Goal: Task Accomplishment & Management: Manage account settings

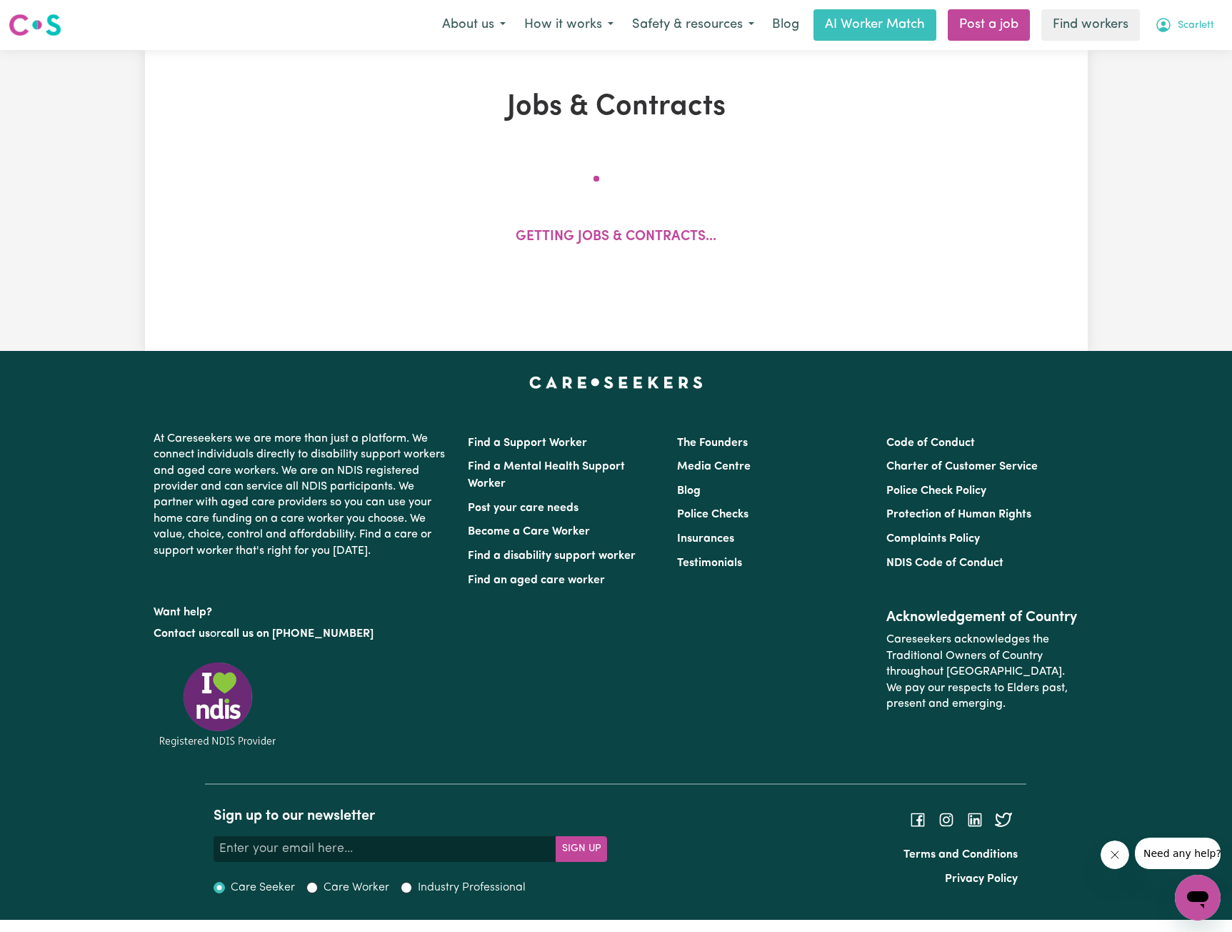
click at [1192, 27] on span "Scarlett" at bounding box center [1196, 26] width 36 height 16
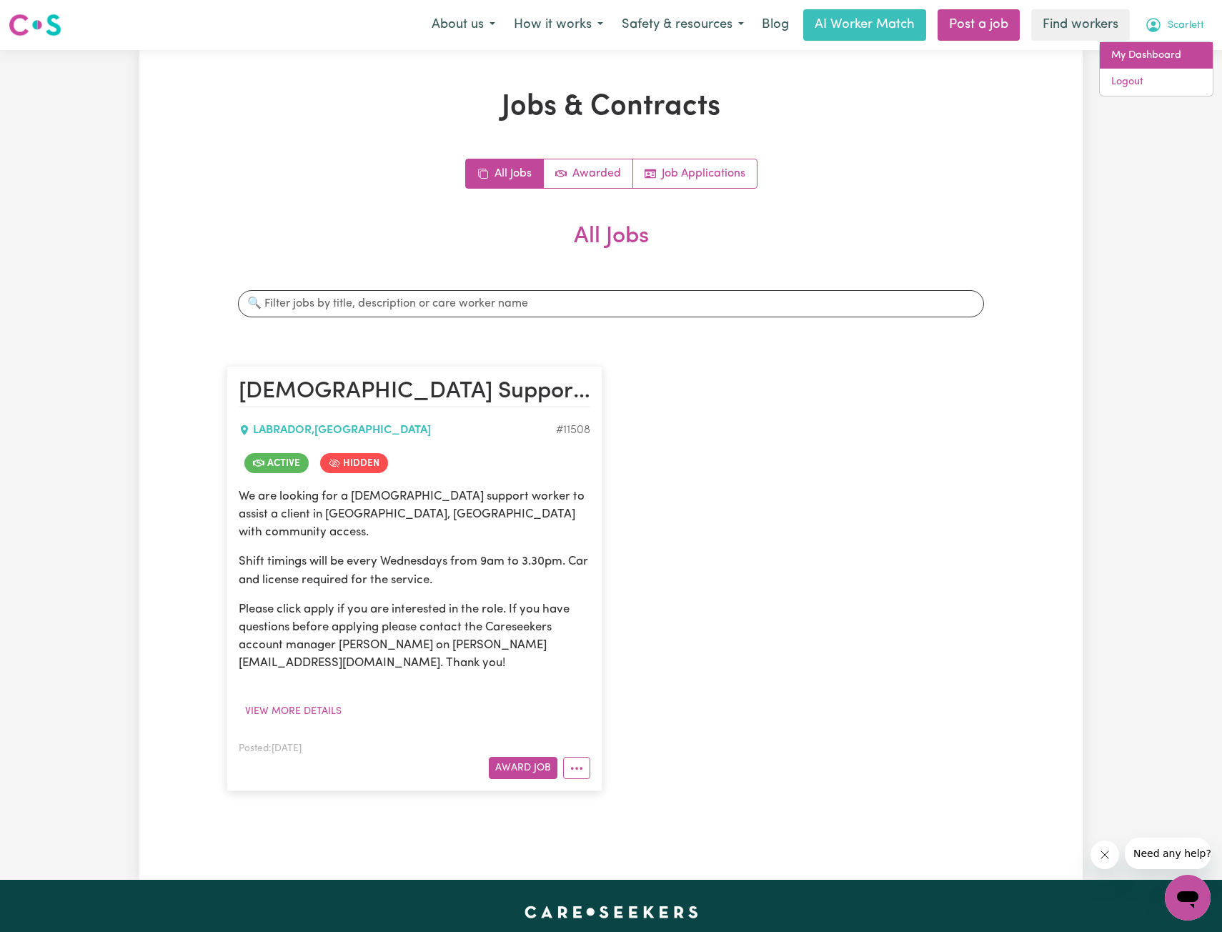
click at [1165, 44] on link "My Dashboard" at bounding box center [1156, 55] width 113 height 27
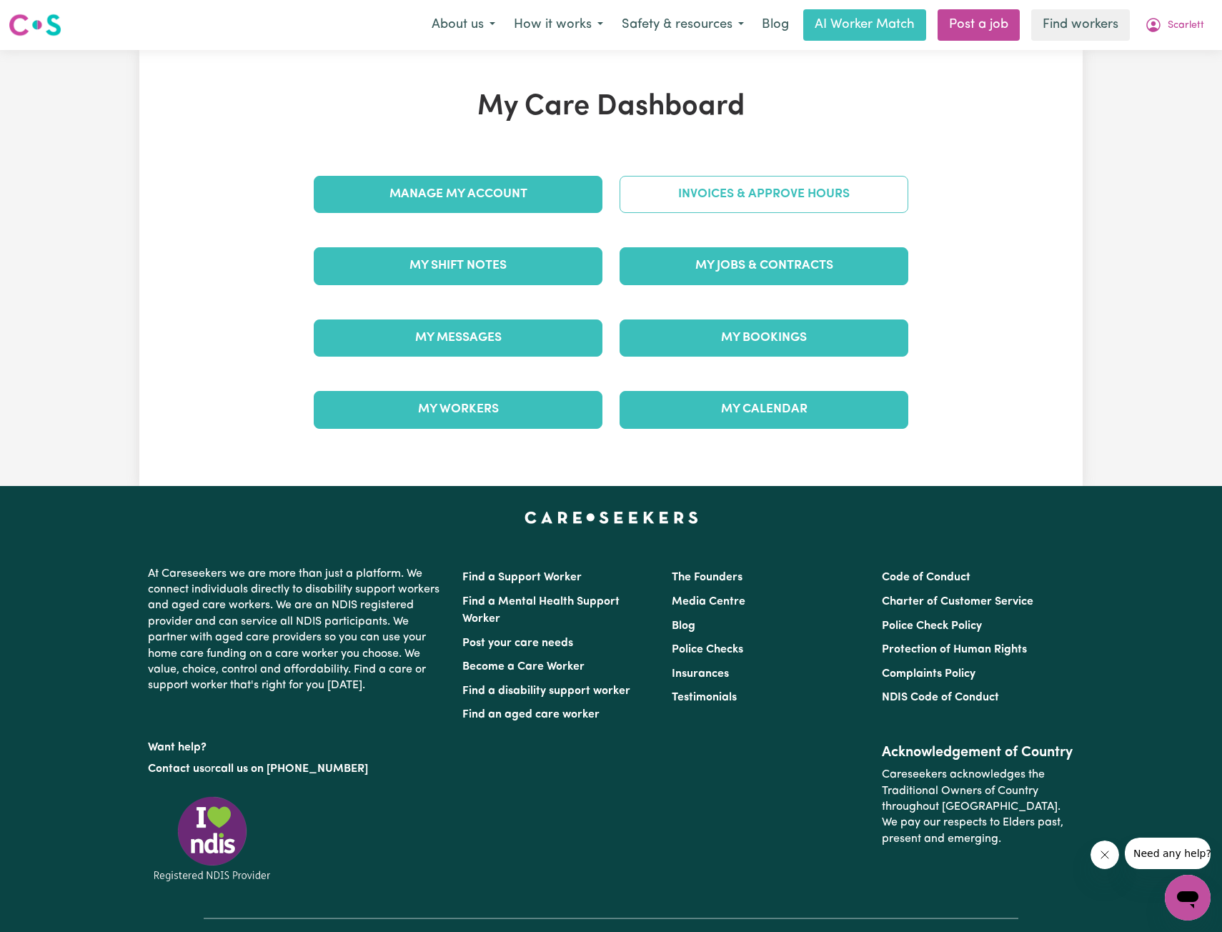
click at [791, 187] on link "Invoices & Approve Hours" at bounding box center [763, 194] width 289 height 37
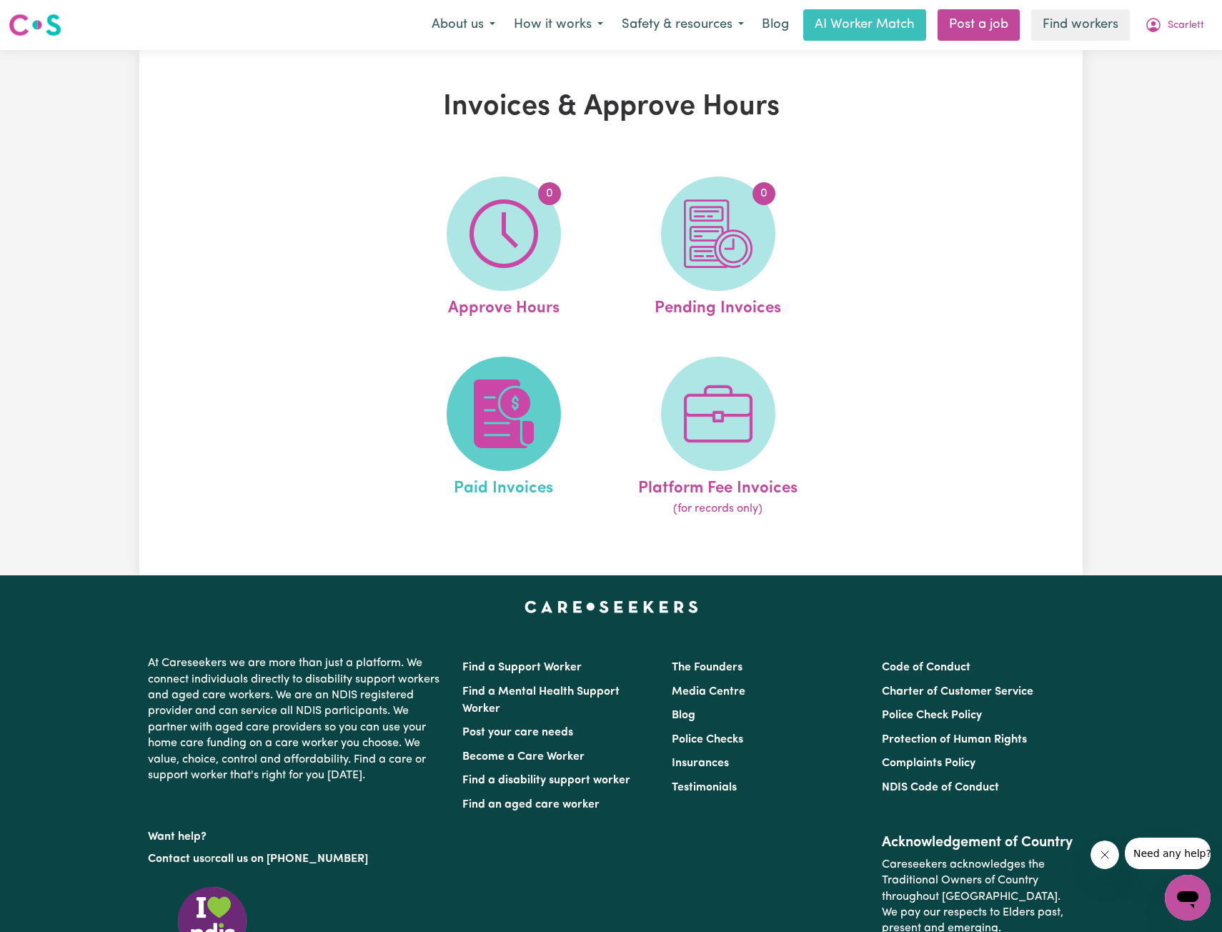
click at [477, 407] on img at bounding box center [503, 413] width 69 height 69
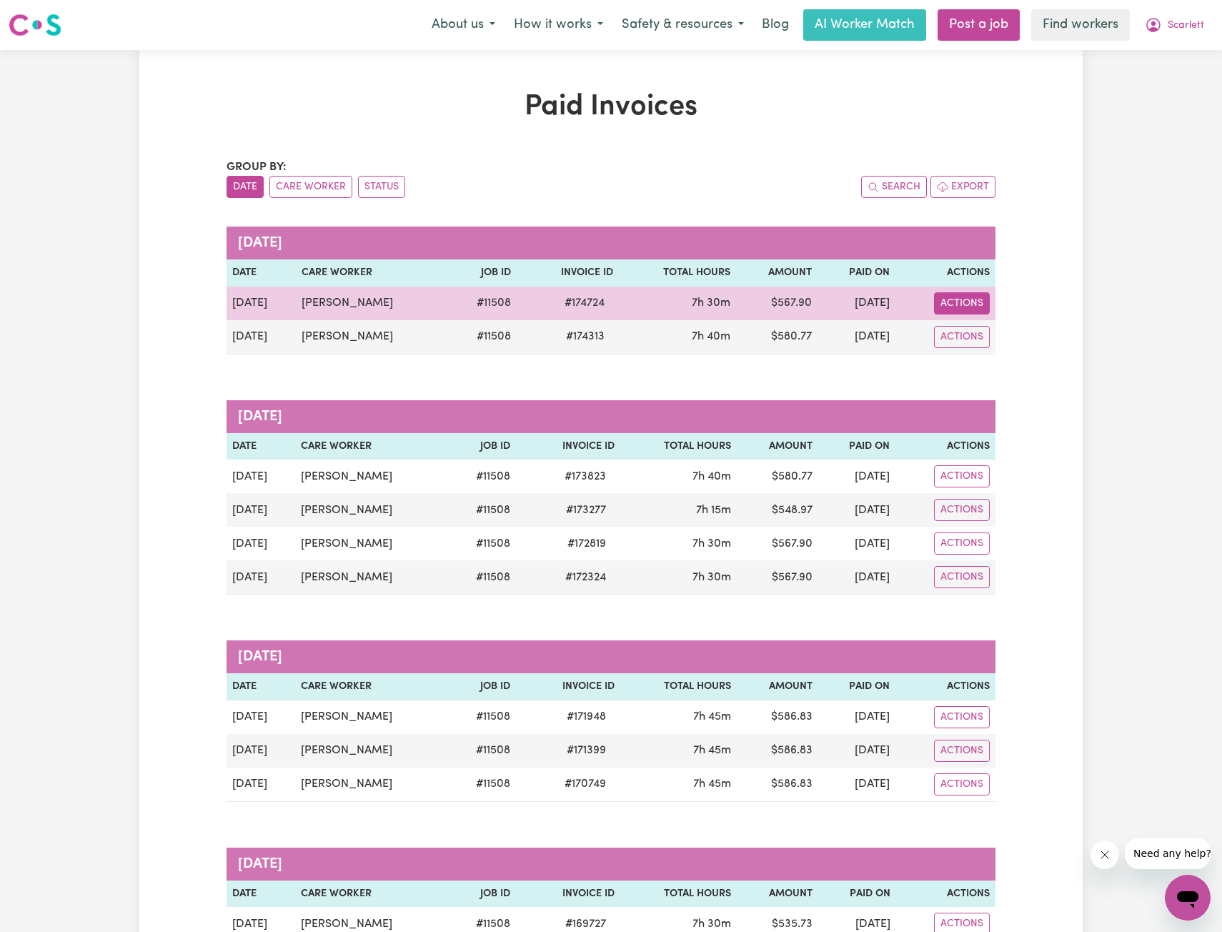
click at [960, 305] on button "Actions" at bounding box center [962, 303] width 56 height 22
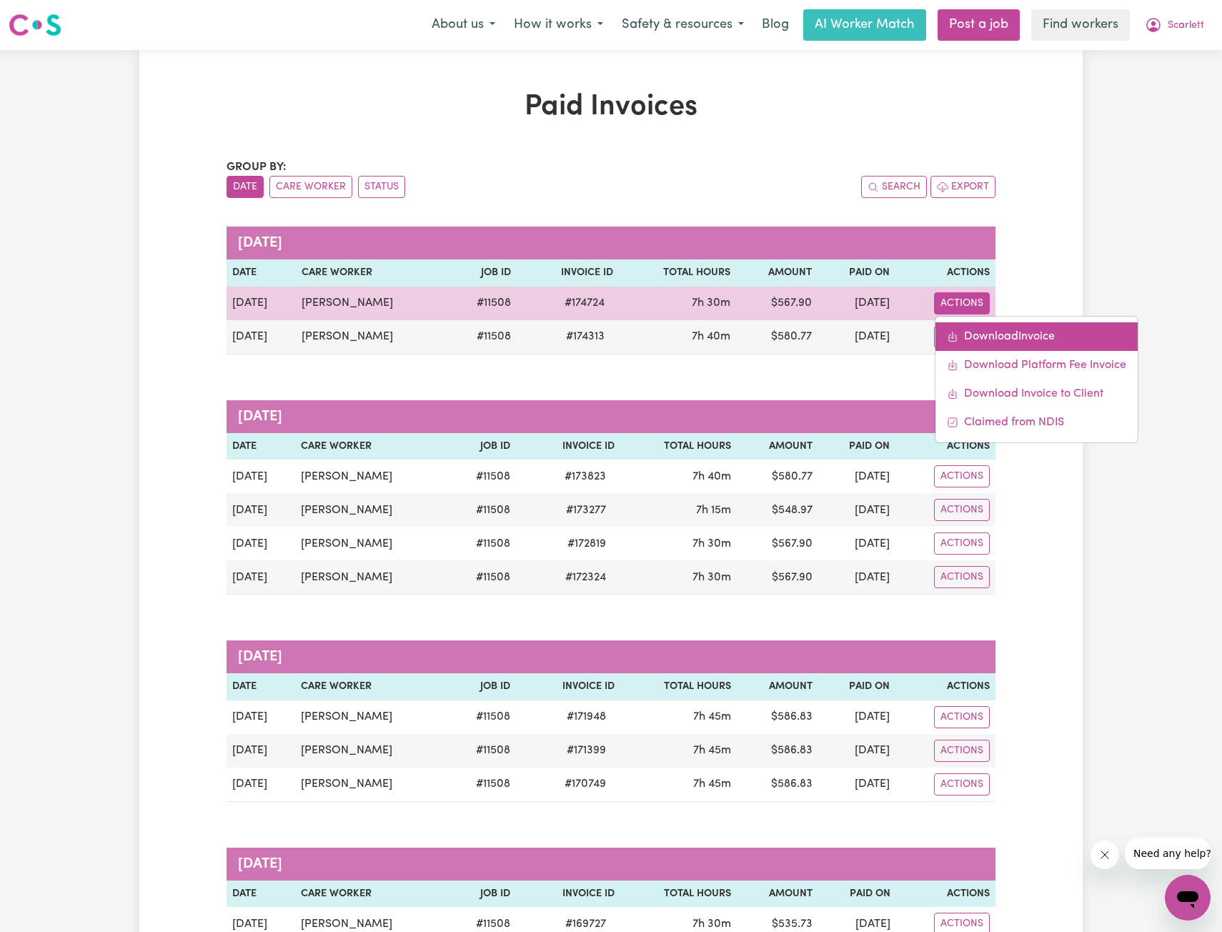
click at [971, 342] on link "Download Invoice" at bounding box center [1036, 336] width 202 height 29
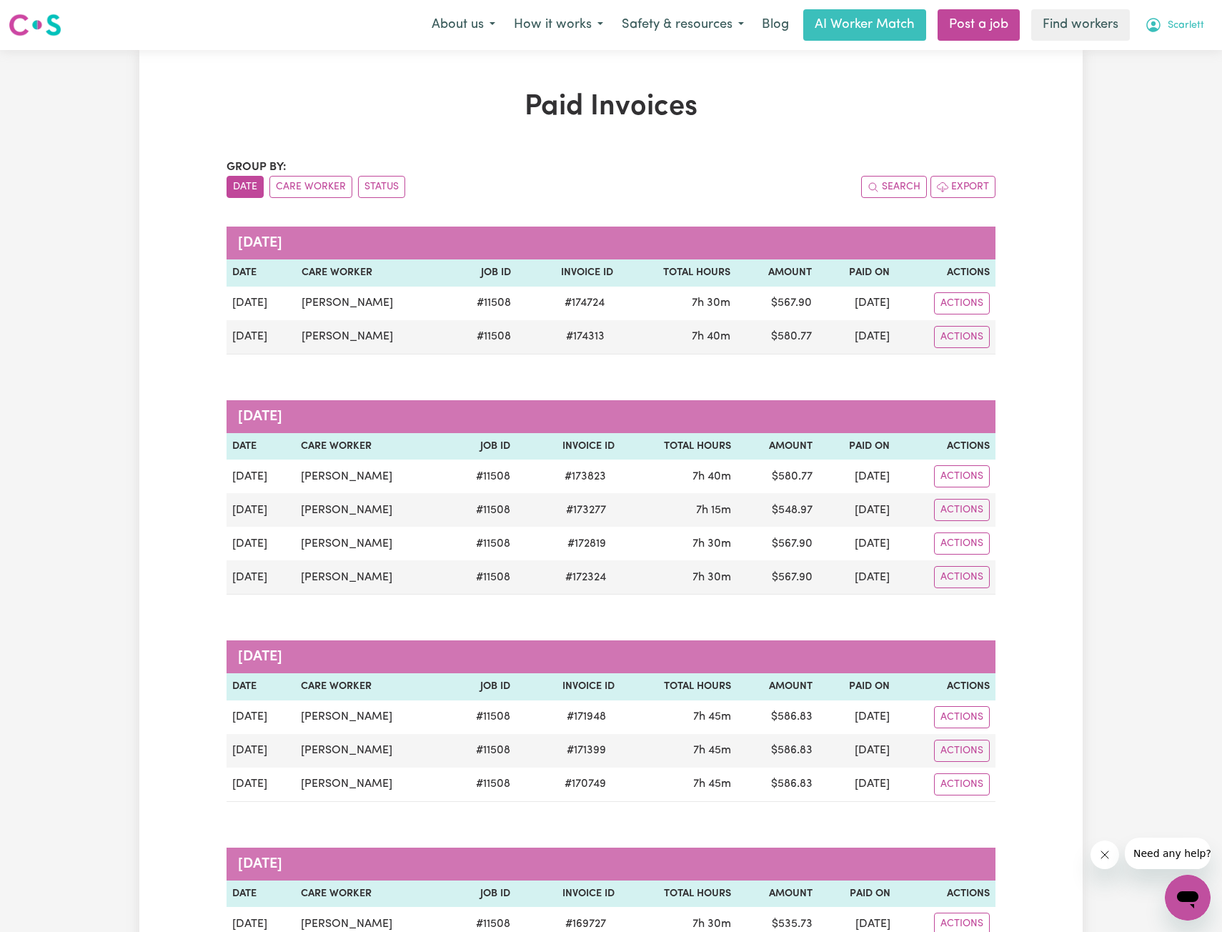
click at [1200, 24] on button "Scarlett" at bounding box center [1174, 25] width 78 height 30
click at [1135, 52] on link "My Dashboard" at bounding box center [1156, 55] width 113 height 27
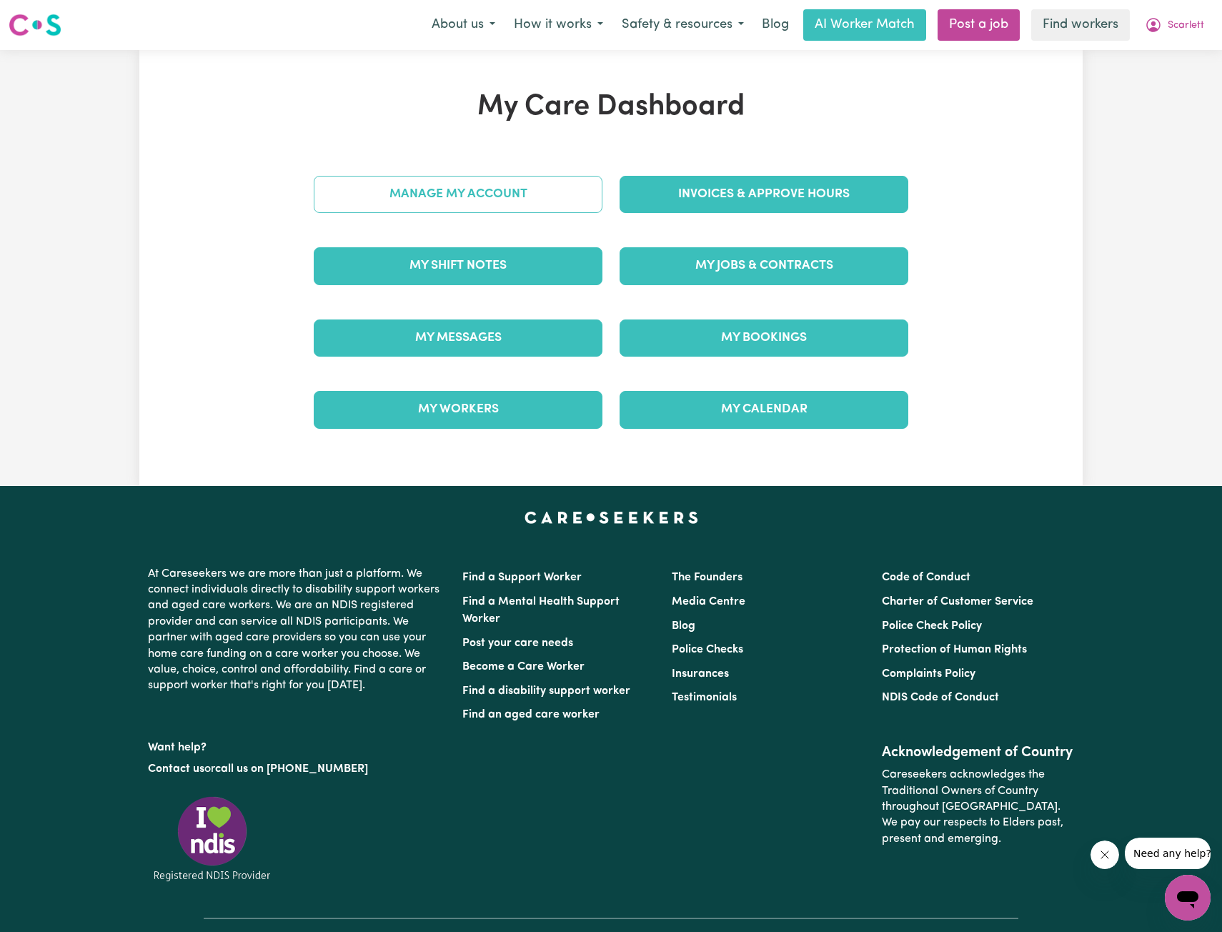
click at [540, 206] on link "Manage My Account" at bounding box center [458, 194] width 289 height 37
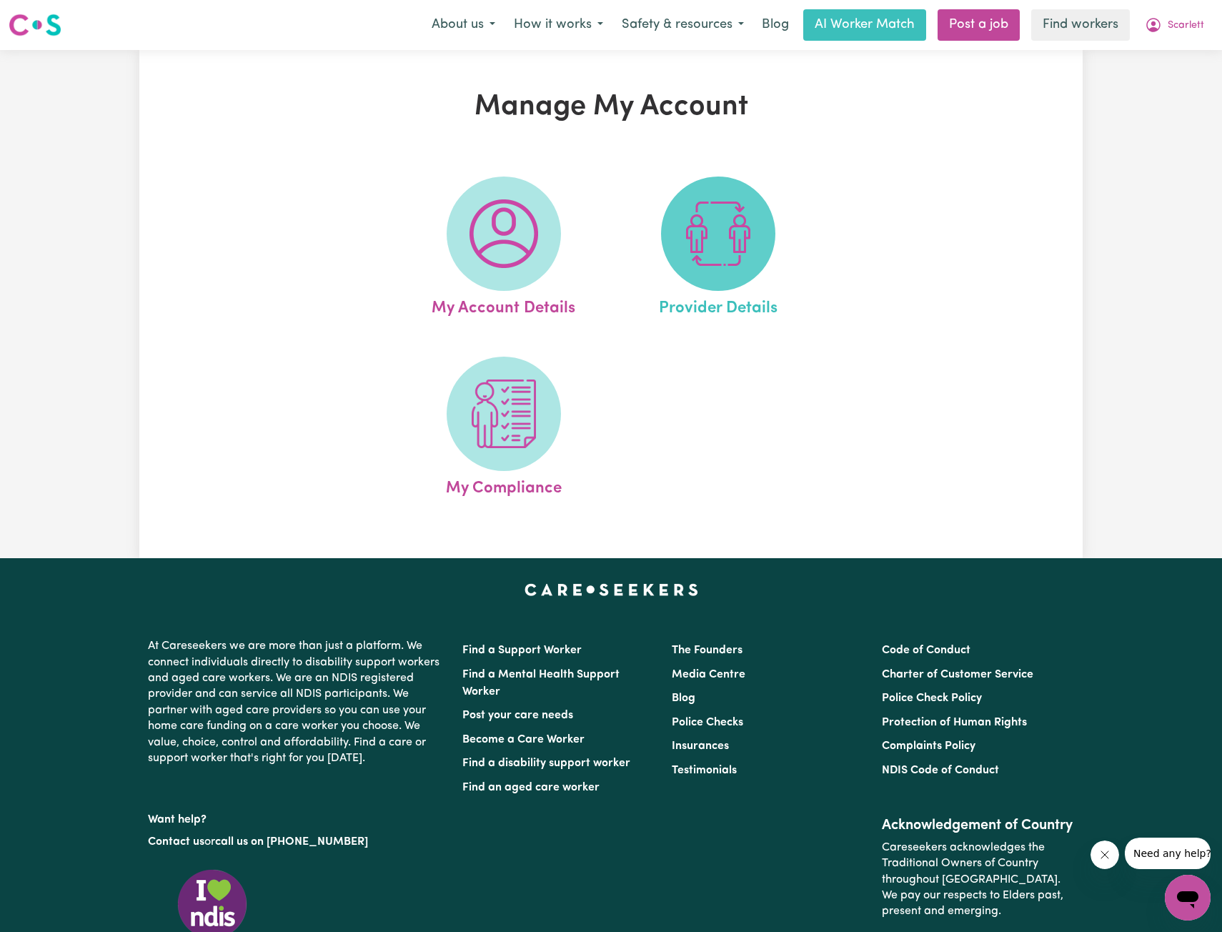
click at [738, 219] on img at bounding box center [718, 233] width 69 height 69
select select "NDIS_FUNDING_PLAN_MANAGED"
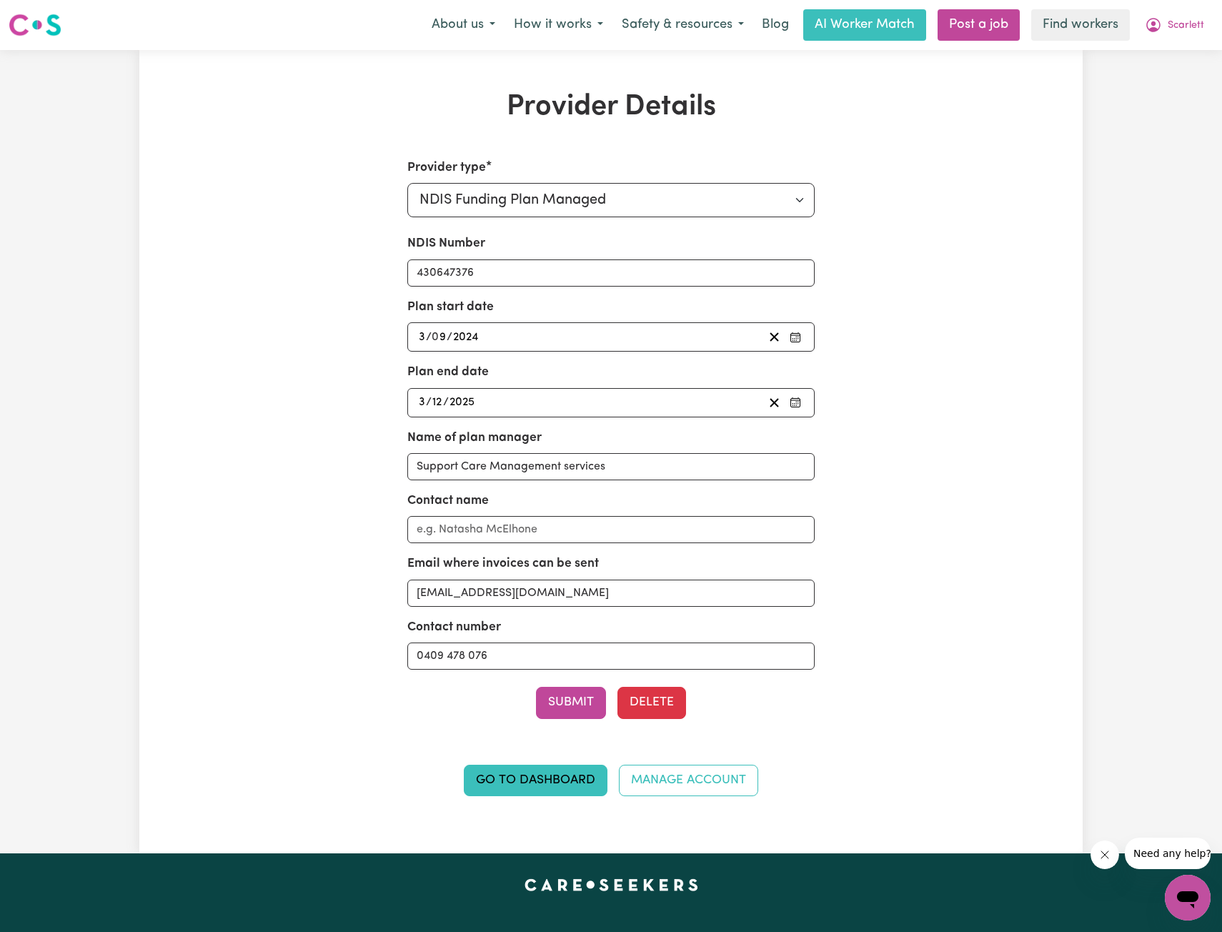
click at [1120, 146] on div "Provider Details Provider type Select your provider type... Privately Aged Care…" at bounding box center [611, 451] width 1222 height 803
click at [1172, 31] on span "Scarlett" at bounding box center [1185, 26] width 36 height 16
click at [1154, 49] on link "My Dashboard" at bounding box center [1156, 55] width 113 height 27
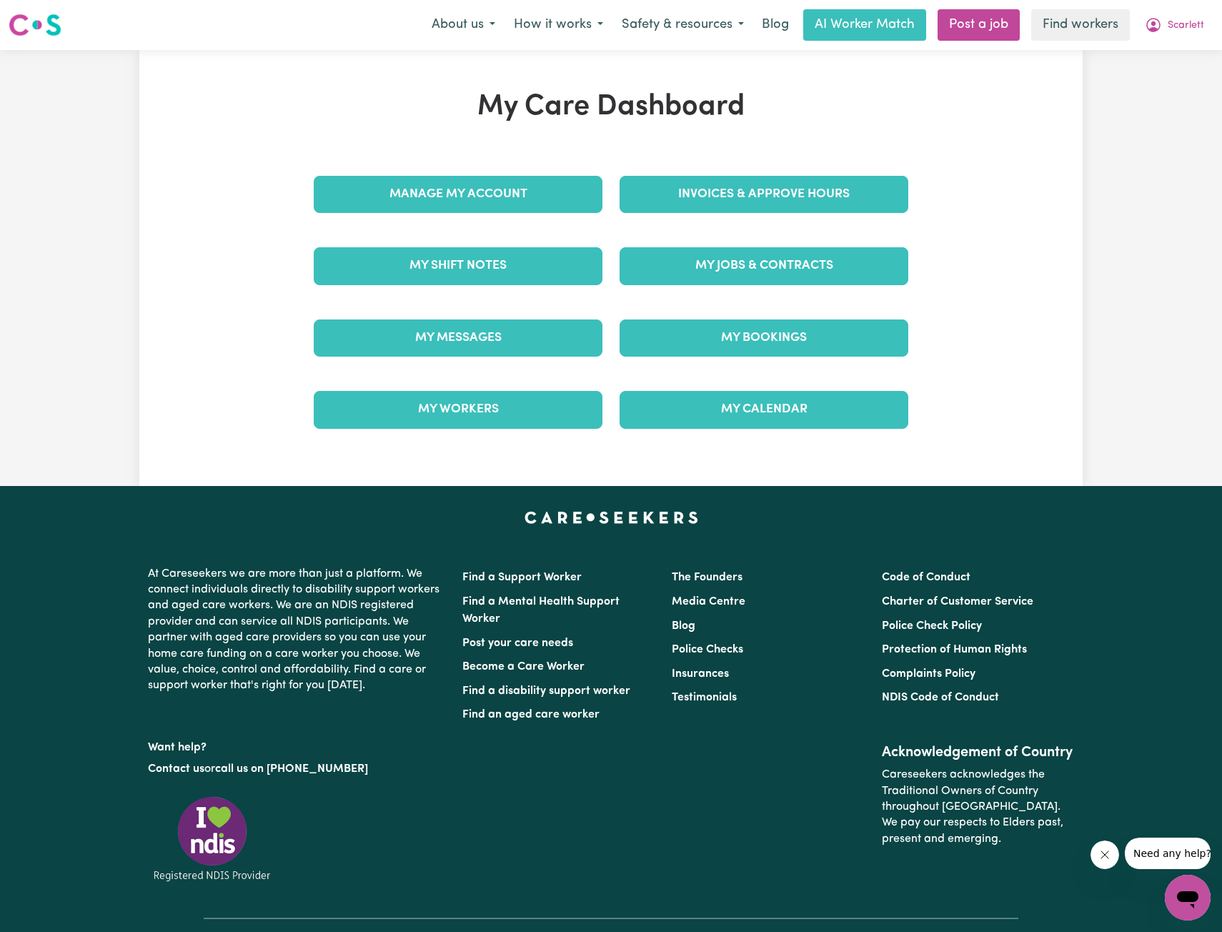
click at [812, 221] on div "Invoices & Approve Hours" at bounding box center [764, 194] width 306 height 71
click at [800, 239] on div "My Jobs & Contracts" at bounding box center [764, 265] width 306 height 71
click at [769, 264] on link "My Jobs & Contracts" at bounding box center [763, 265] width 289 height 37
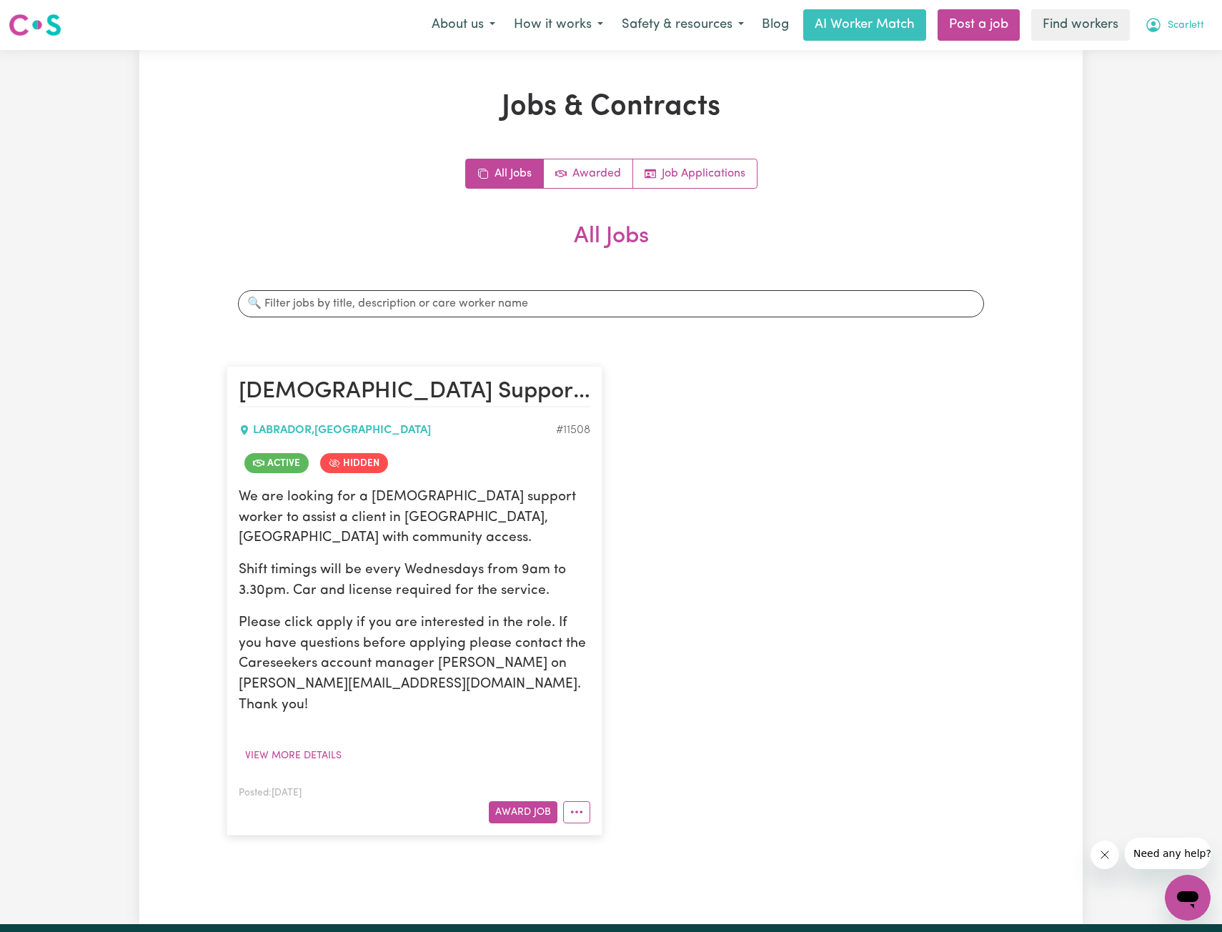
click at [1157, 36] on button "Scarlett" at bounding box center [1174, 25] width 78 height 30
click at [1152, 52] on link "My Dashboard" at bounding box center [1156, 55] width 113 height 27
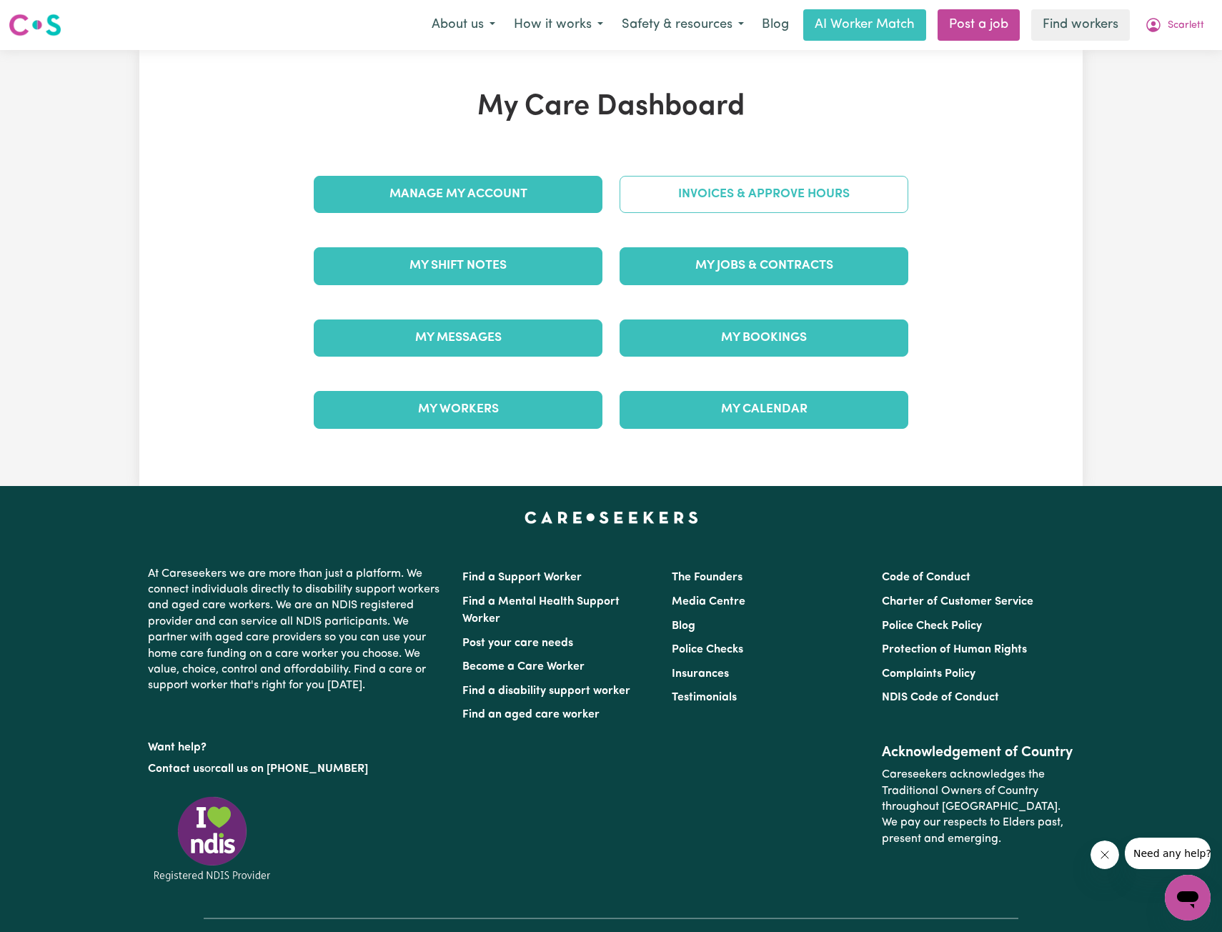
click at [745, 199] on link "Invoices & Approve Hours" at bounding box center [763, 194] width 289 height 37
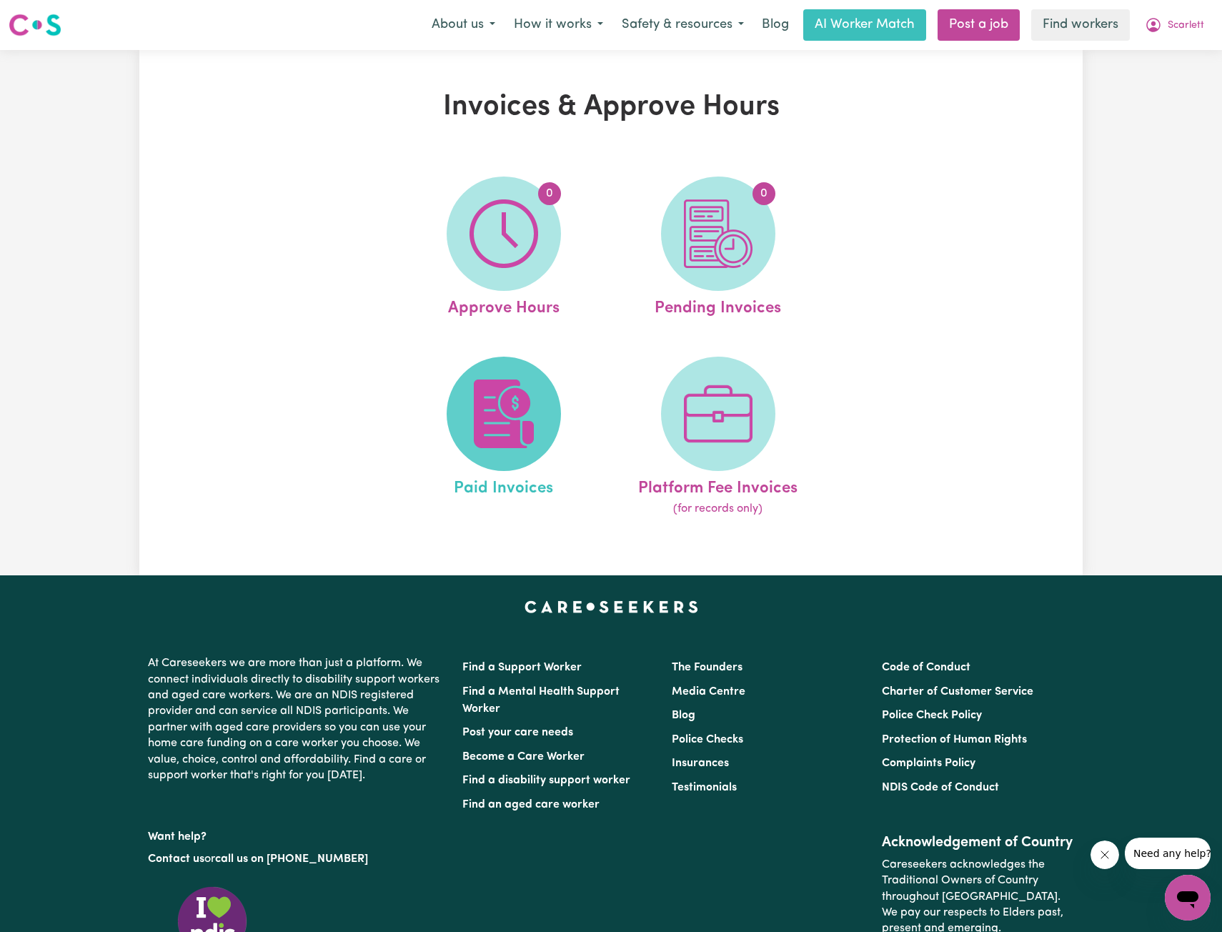
click at [512, 398] on img at bounding box center [503, 413] width 69 height 69
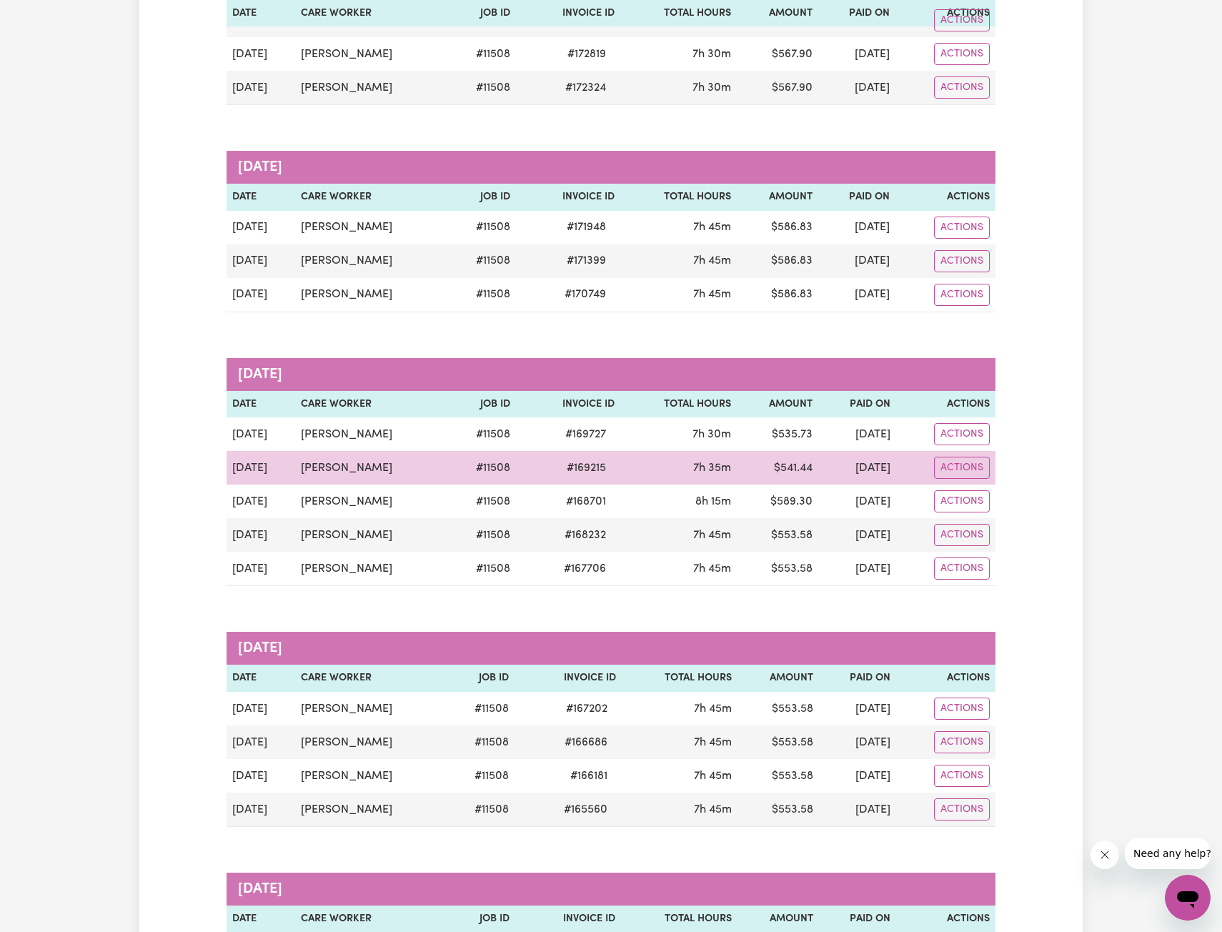
scroll to position [500, 0]
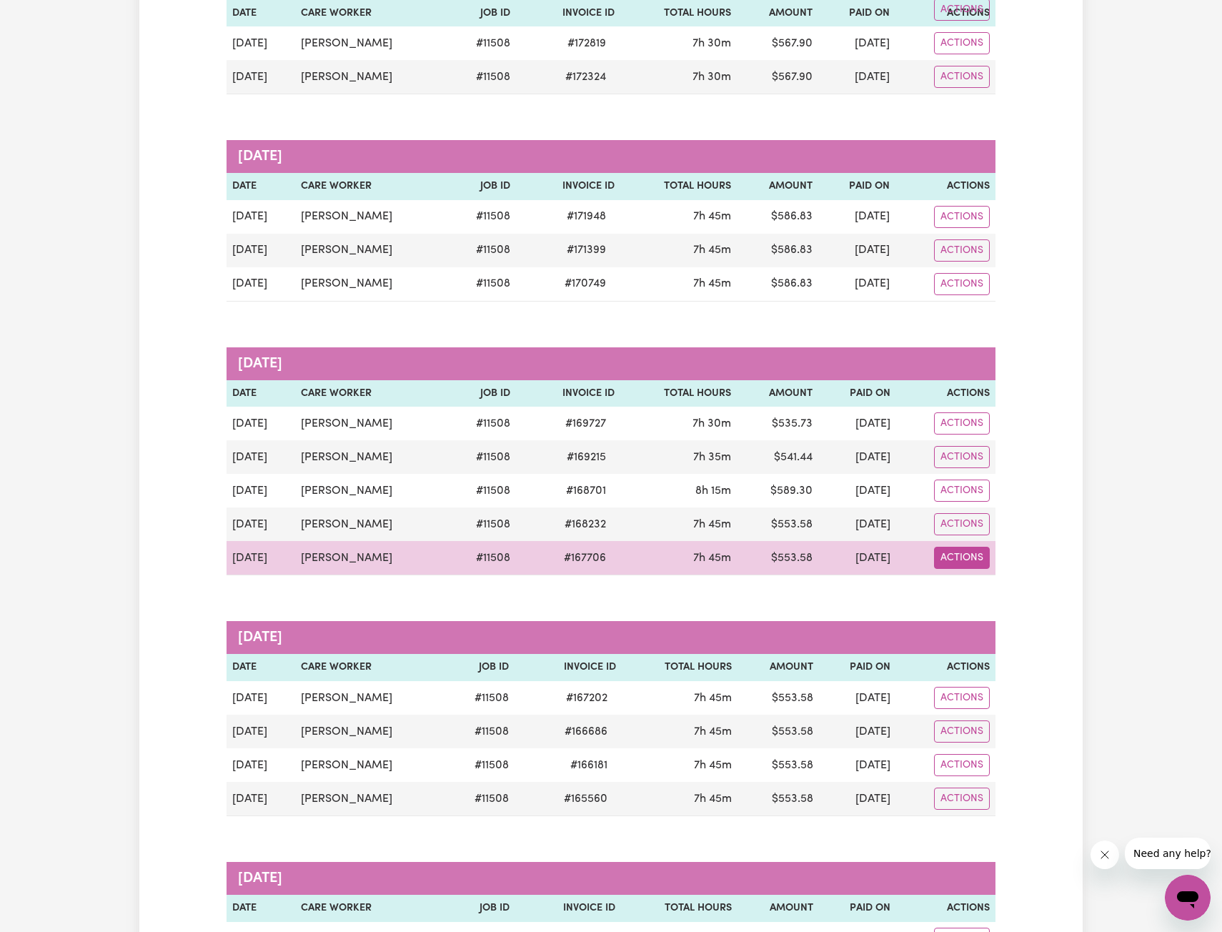
click at [955, 552] on button "Actions" at bounding box center [962, 558] width 56 height 22
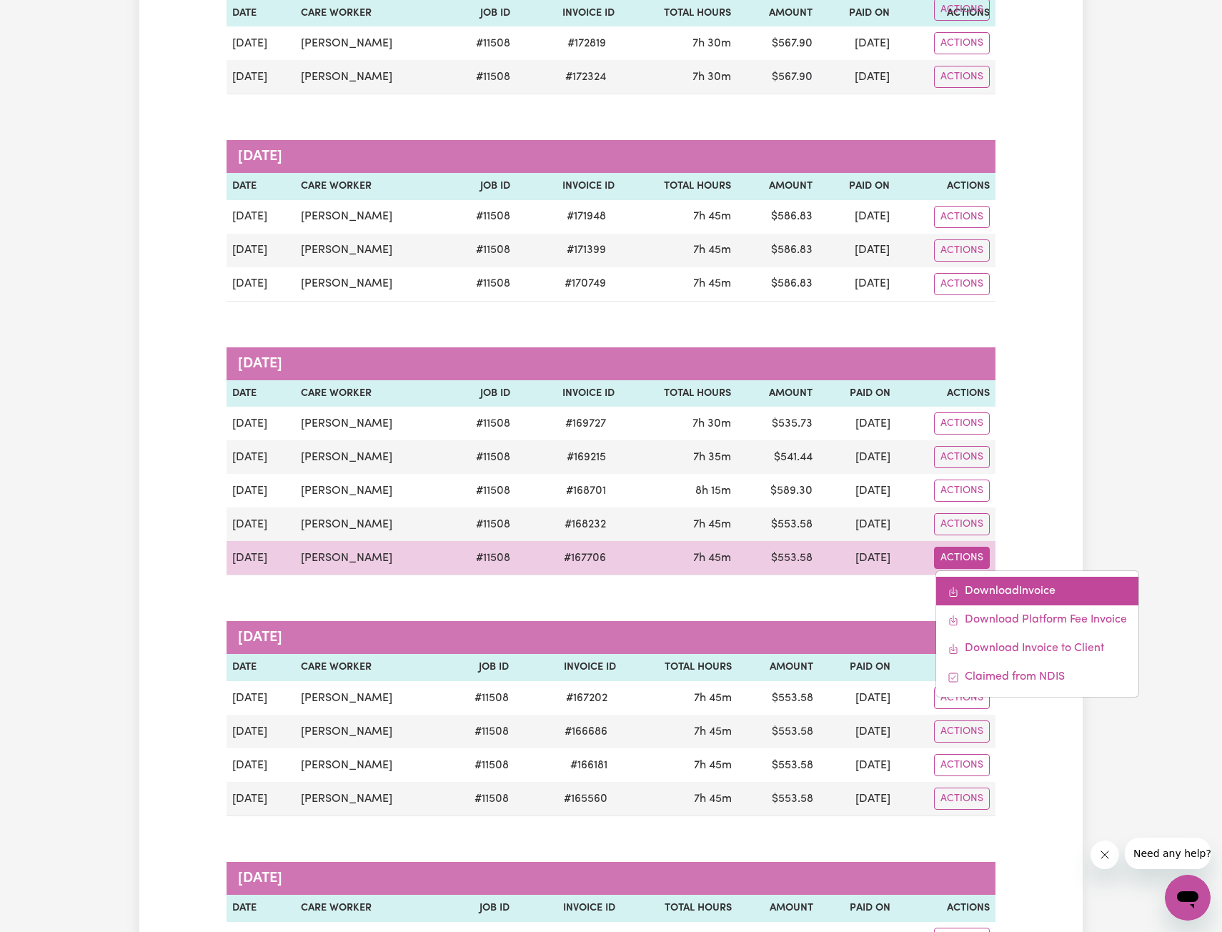
click at [975, 584] on link "Download Invoice" at bounding box center [1037, 591] width 202 height 29
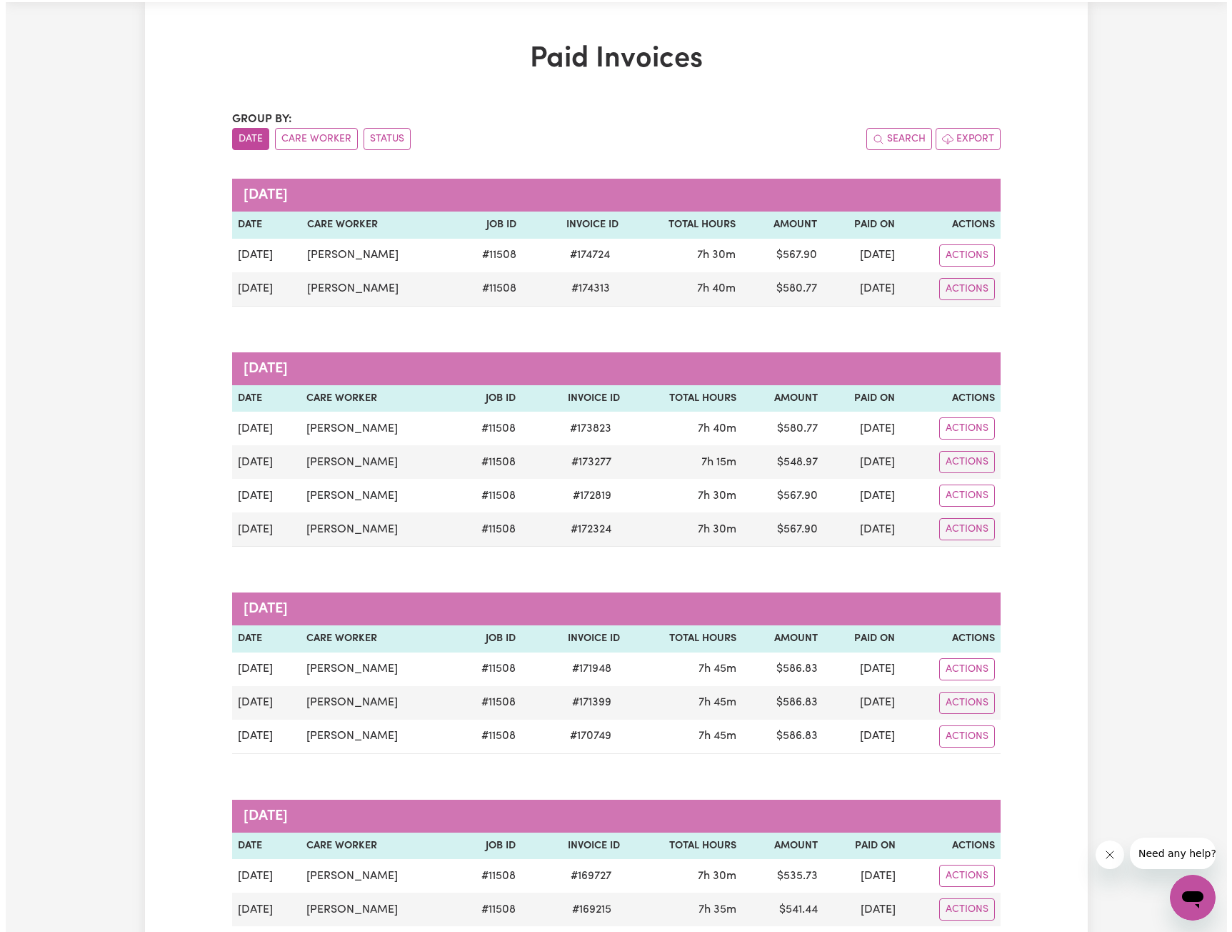
scroll to position [0, 0]
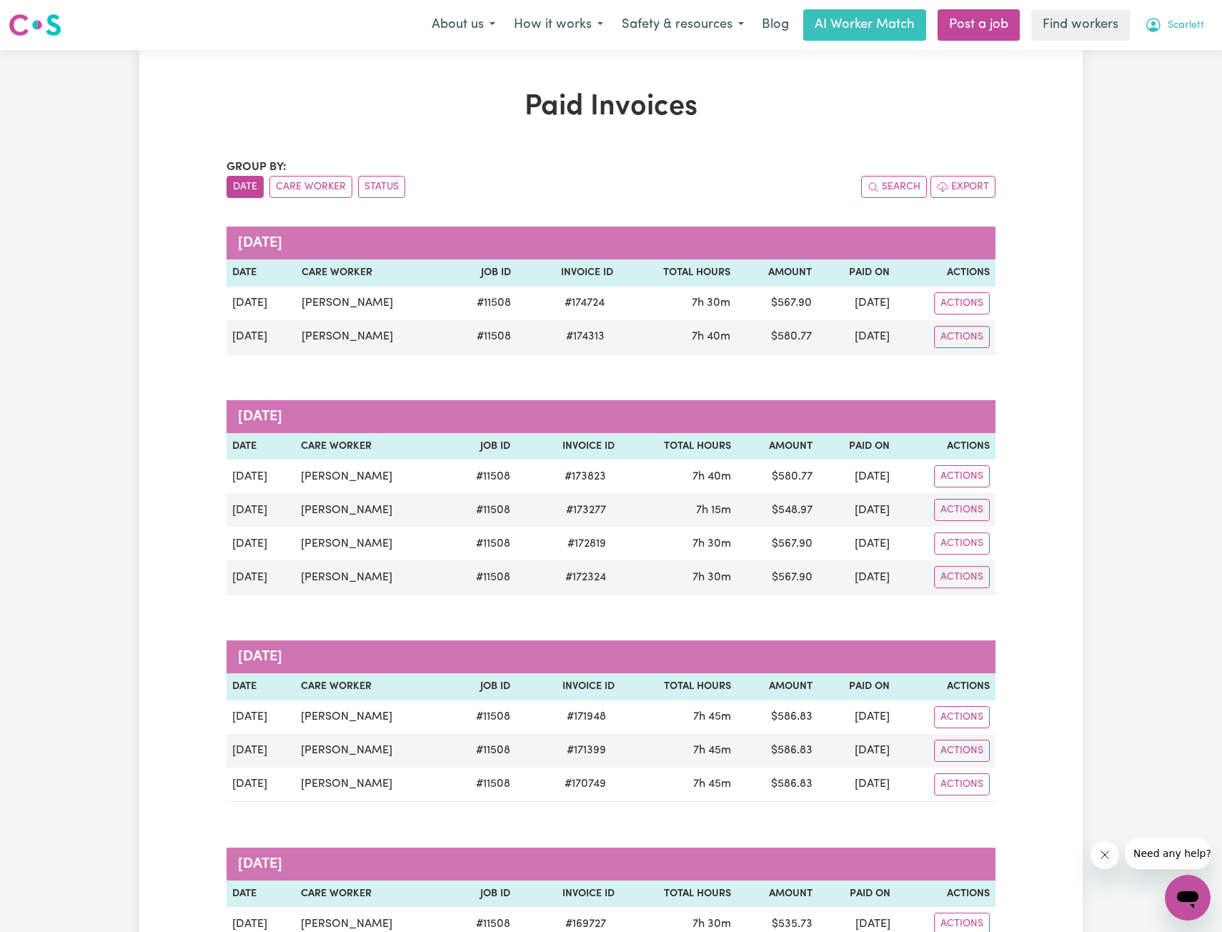
click at [1177, 23] on span "Scarlett" at bounding box center [1185, 26] width 36 height 16
click at [1140, 49] on link "My Dashboard" at bounding box center [1156, 55] width 113 height 27
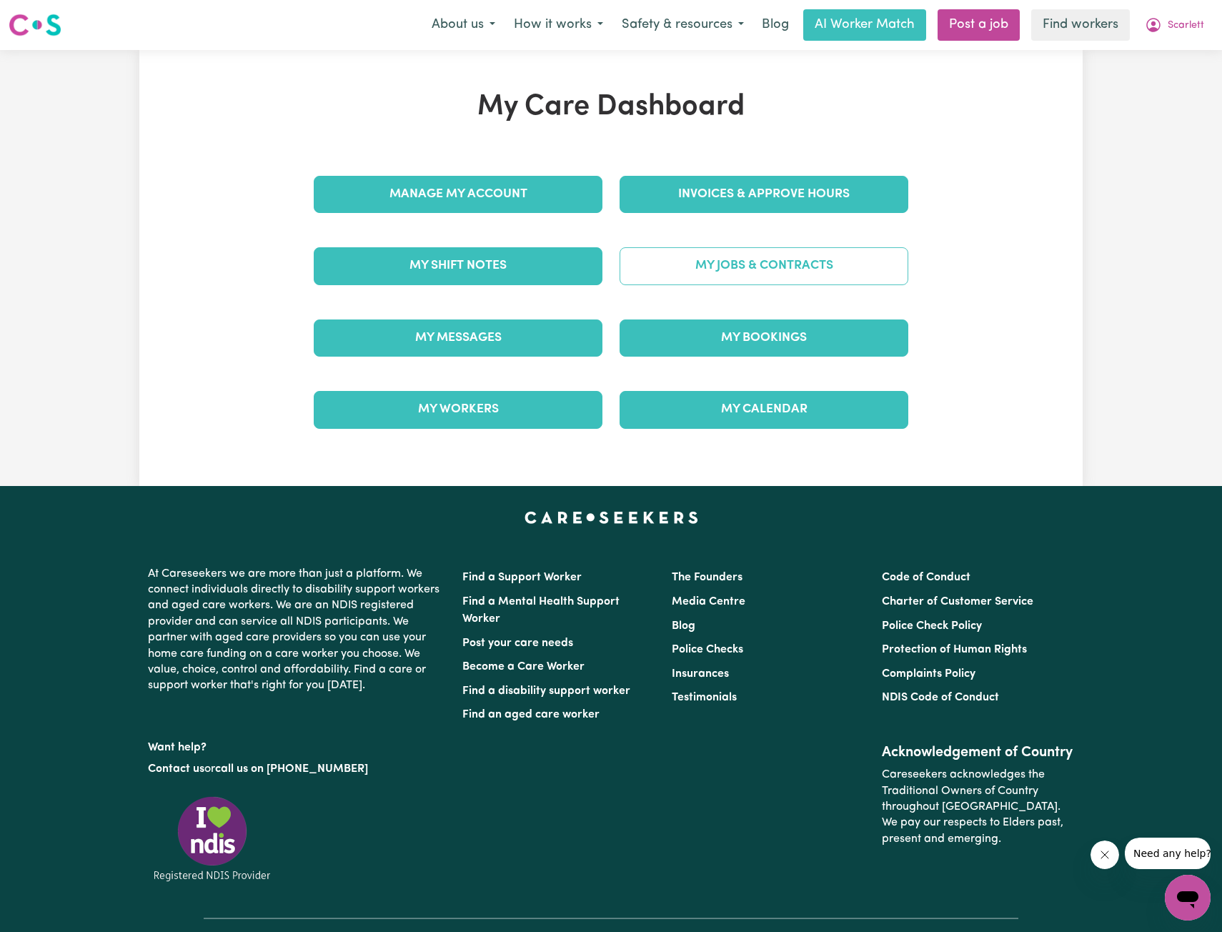
click at [701, 269] on link "My Jobs & Contracts" at bounding box center [763, 265] width 289 height 37
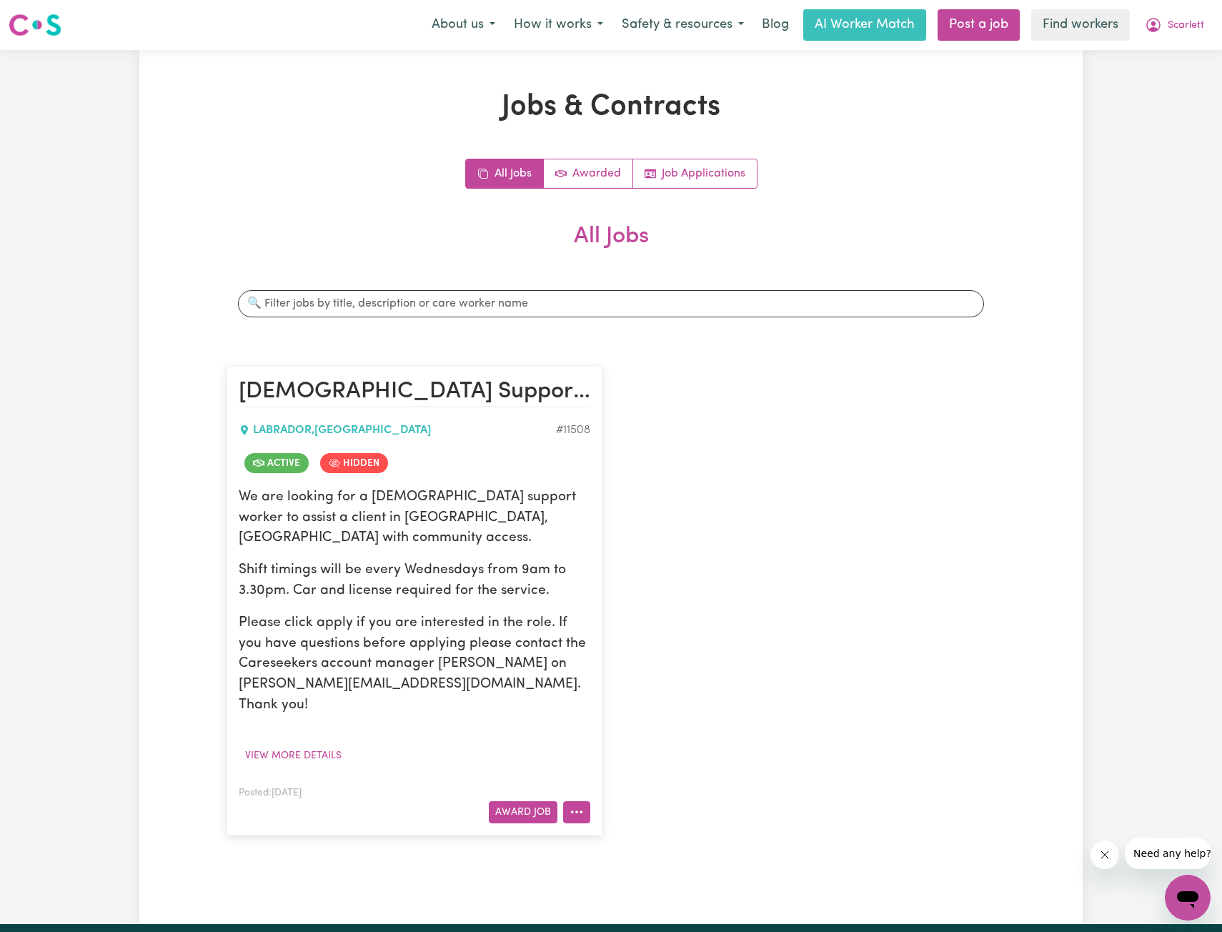
click at [589, 801] on button "More options" at bounding box center [576, 812] width 27 height 22
click at [638, 621] on link "View/Edit Contract" at bounding box center [633, 635] width 139 height 29
select select "WEEKDAY_DAYTIME"
select select "ASSISTANCE_SELF_CARE"
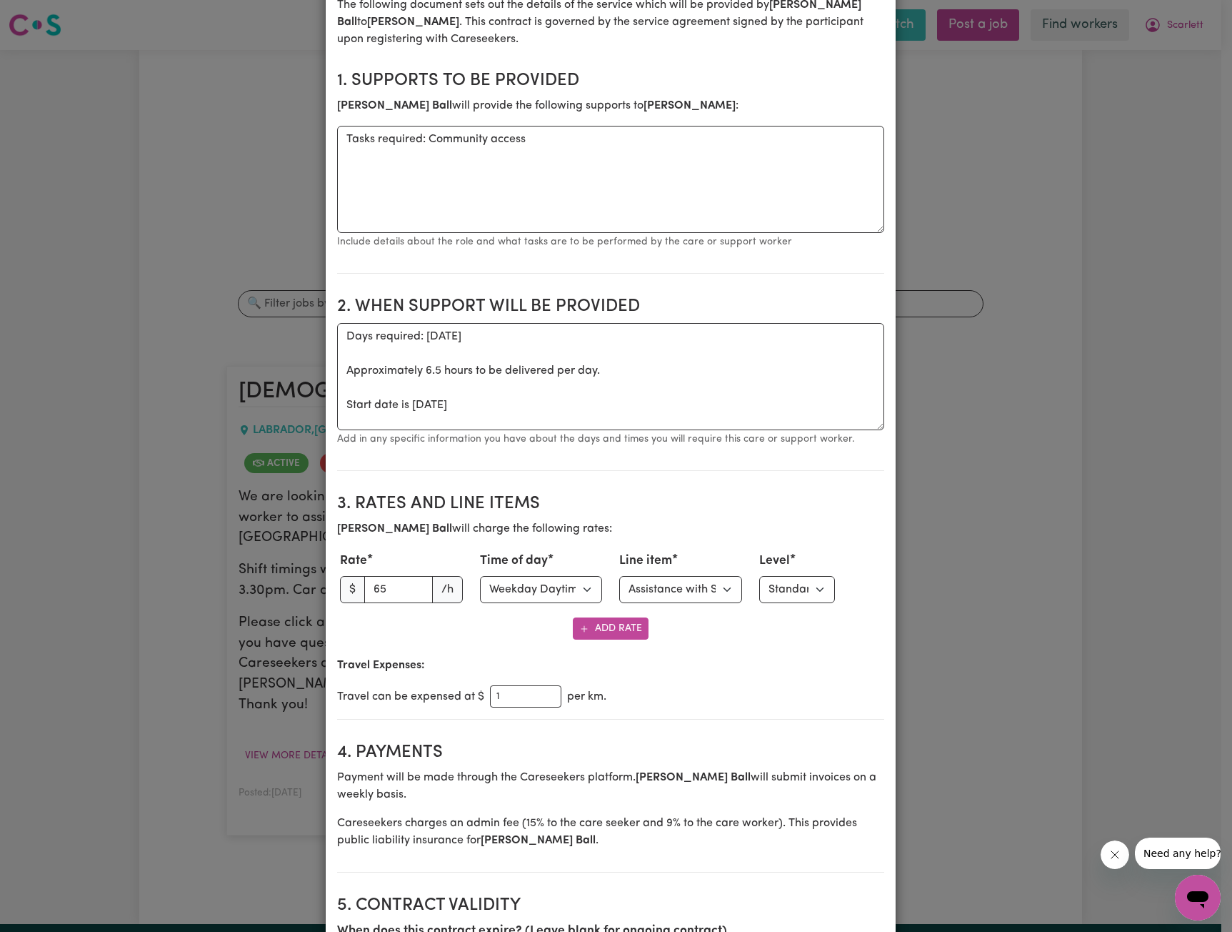
scroll to position [214, 0]
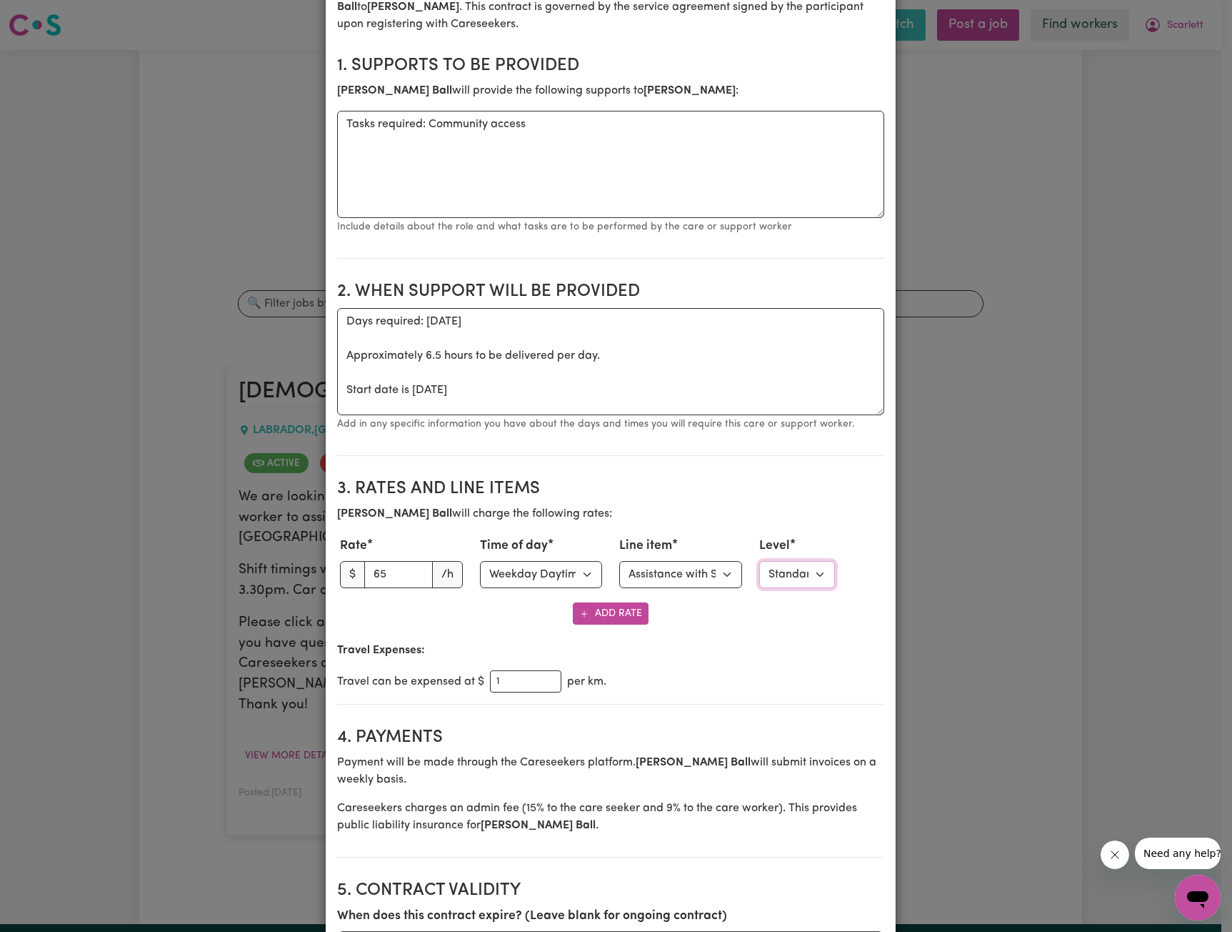
click at [789, 581] on select "Select level Standard Level 1 High Intensity Level 2" at bounding box center [797, 574] width 76 height 27
select select "TWO"
click at [759, 561] on select "Select level Standard Level 1 High Intensity Level 2" at bounding box center [797, 574] width 76 height 27
click at [780, 594] on div "[PERSON_NAME] will charge the following rates: Rate $ 65 /h Time of day Select …" at bounding box center [610, 564] width 547 height 119
click at [789, 584] on select "Select level Standard Level 1 High Intensity Level 2" at bounding box center [797, 574] width 76 height 27
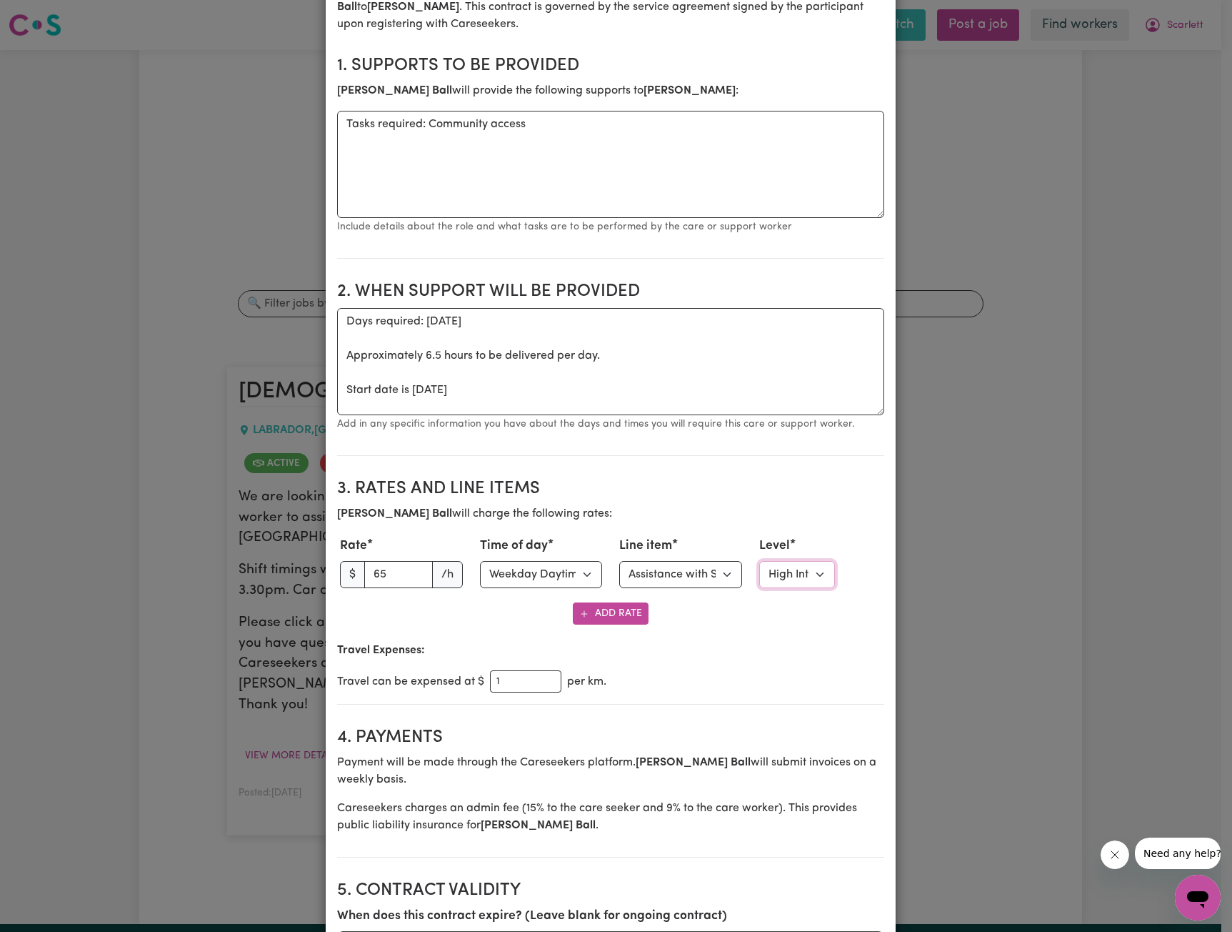
click at [789, 584] on select "Select level Standard Level 1 High Intensity Level 2" at bounding box center [797, 574] width 76 height 27
click at [759, 561] on select "Select level Standard Level 1 High Intensity Level 2" at bounding box center [797, 574] width 76 height 27
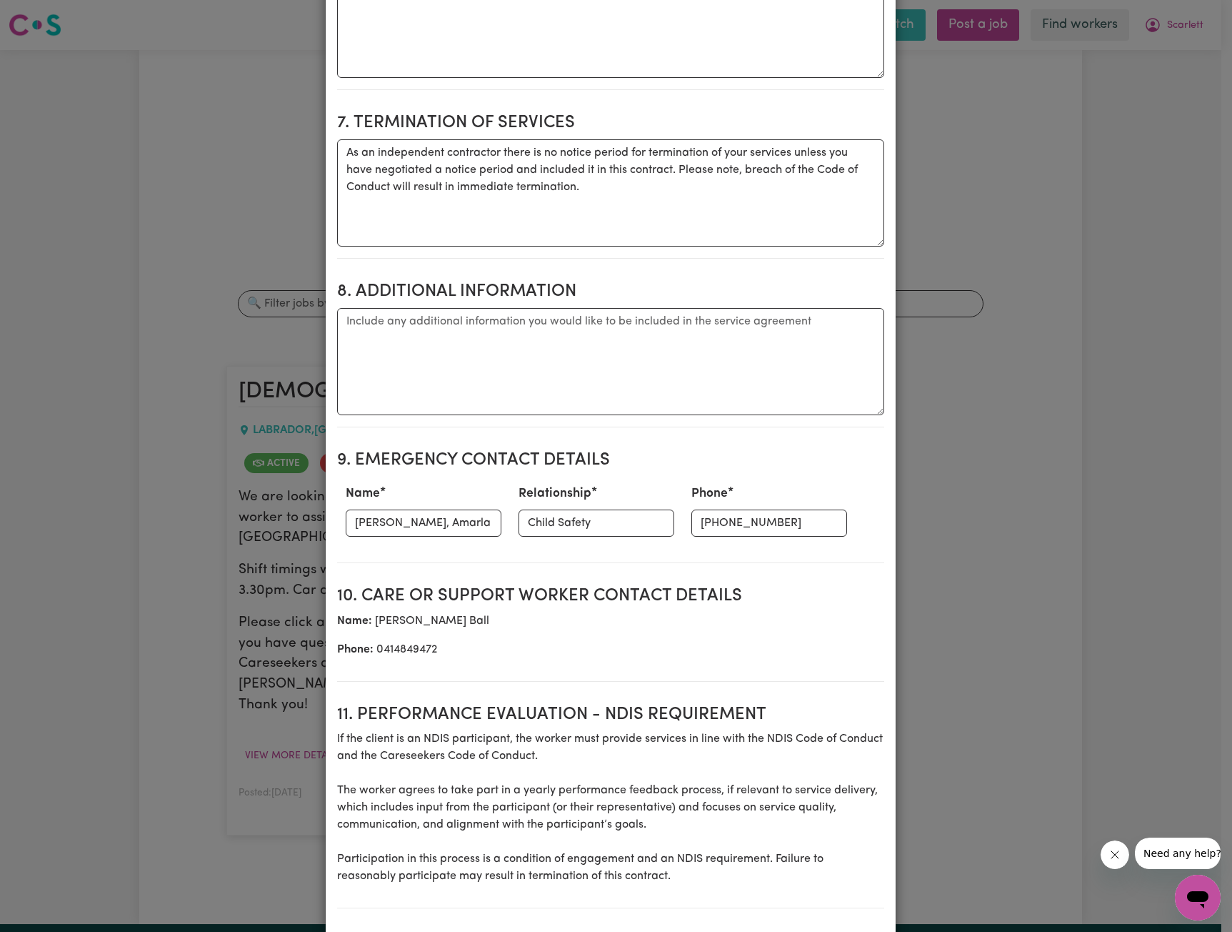
scroll to position [1242, 0]
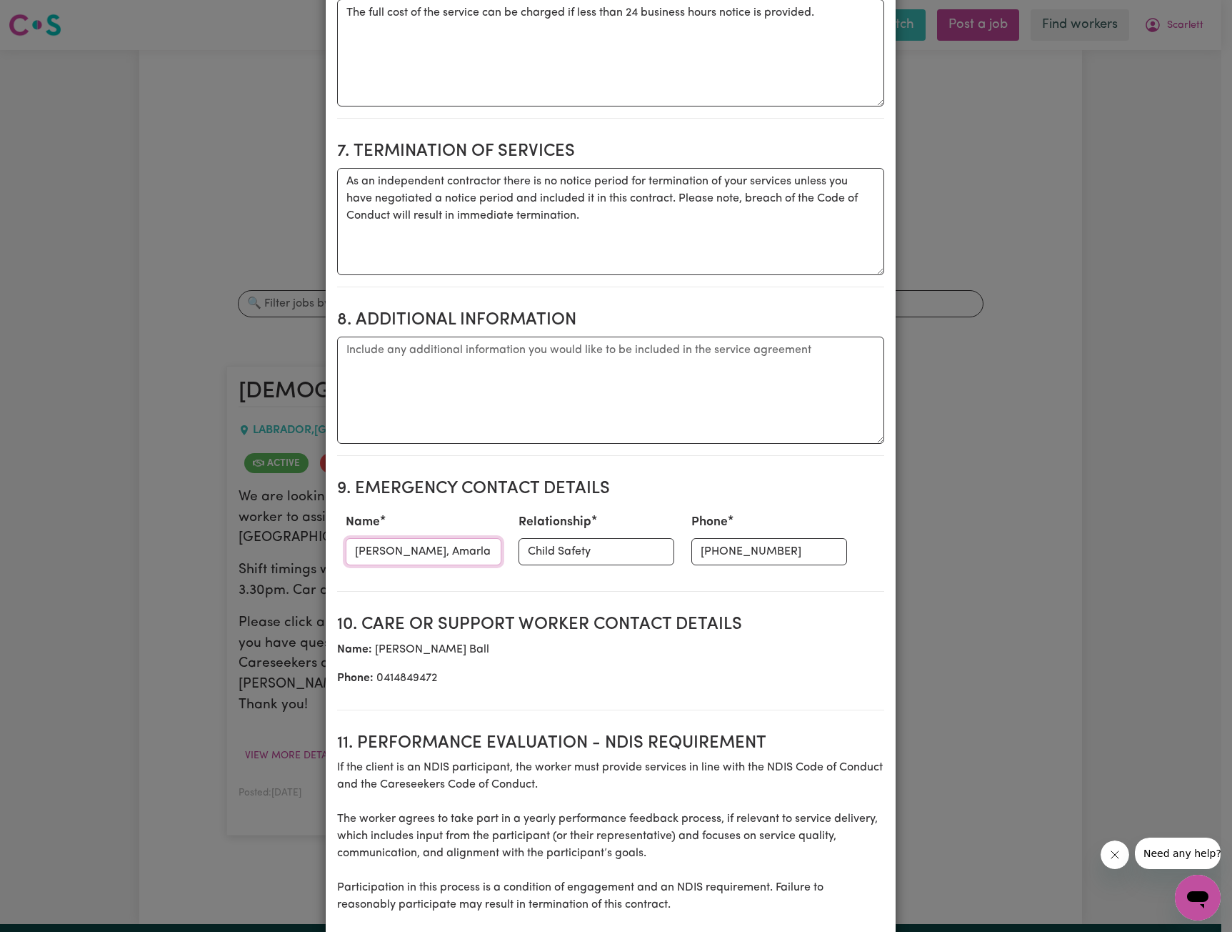
click at [427, 559] on input "[PERSON_NAME], Amarla or Sharad" at bounding box center [424, 551] width 156 height 27
click at [554, 554] on input "Child Safety" at bounding box center [597, 551] width 156 height 27
click at [374, 548] on input "[PERSON_NAME], Amarla or Sharad" at bounding box center [424, 551] width 156 height 27
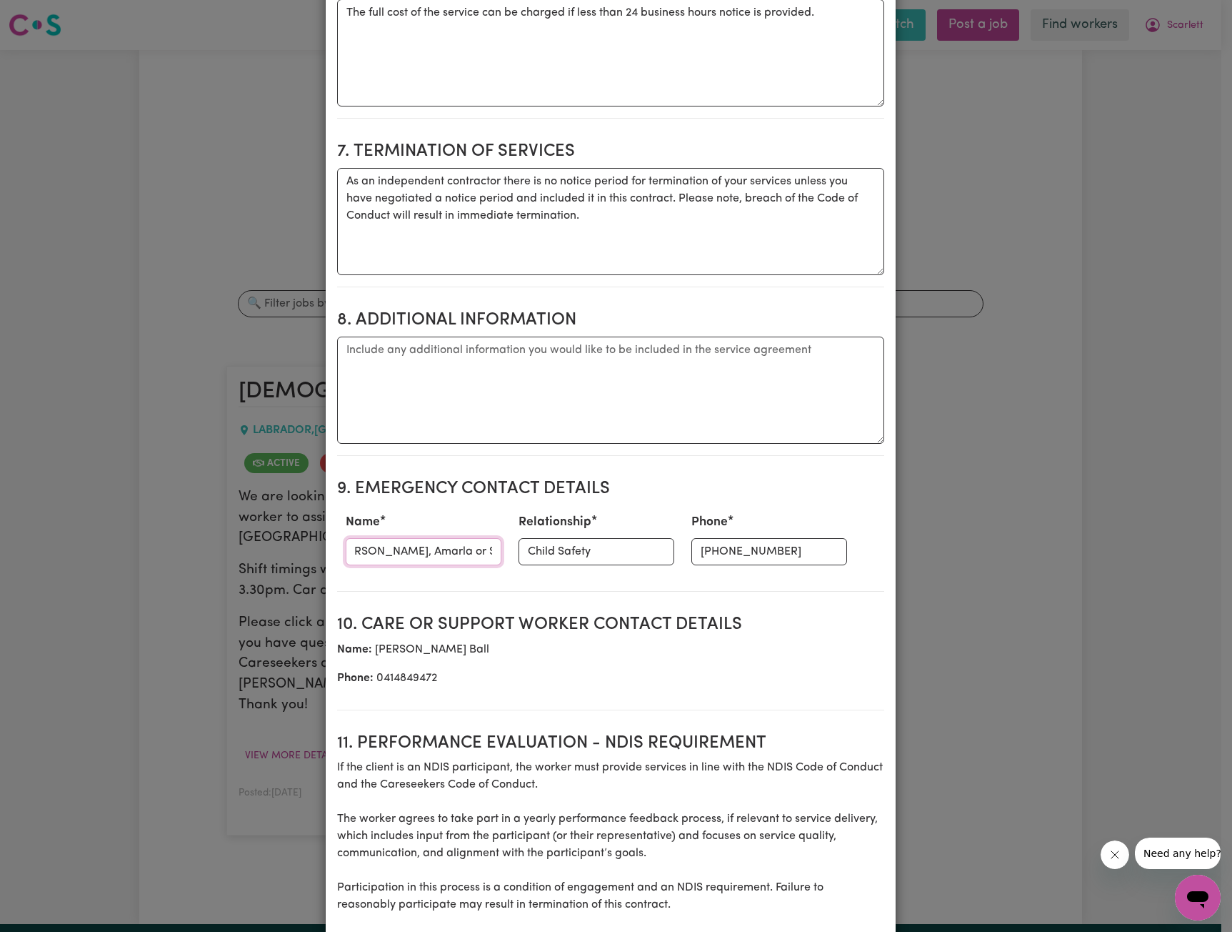
drag, startPoint x: 374, startPoint y: 548, endPoint x: 530, endPoint y: 566, distance: 156.8
click at [530, 566] on div "Name [PERSON_NAME] or [PERSON_NAME] Relationship Child Safety Phone [PHONE_NUMB…" at bounding box center [610, 538] width 547 height 63
click at [424, 555] on input "[PERSON_NAME], Amarla or Sharad" at bounding box center [424, 551] width 156 height 27
click at [559, 559] on input "Child Safety" at bounding box center [597, 551] width 156 height 27
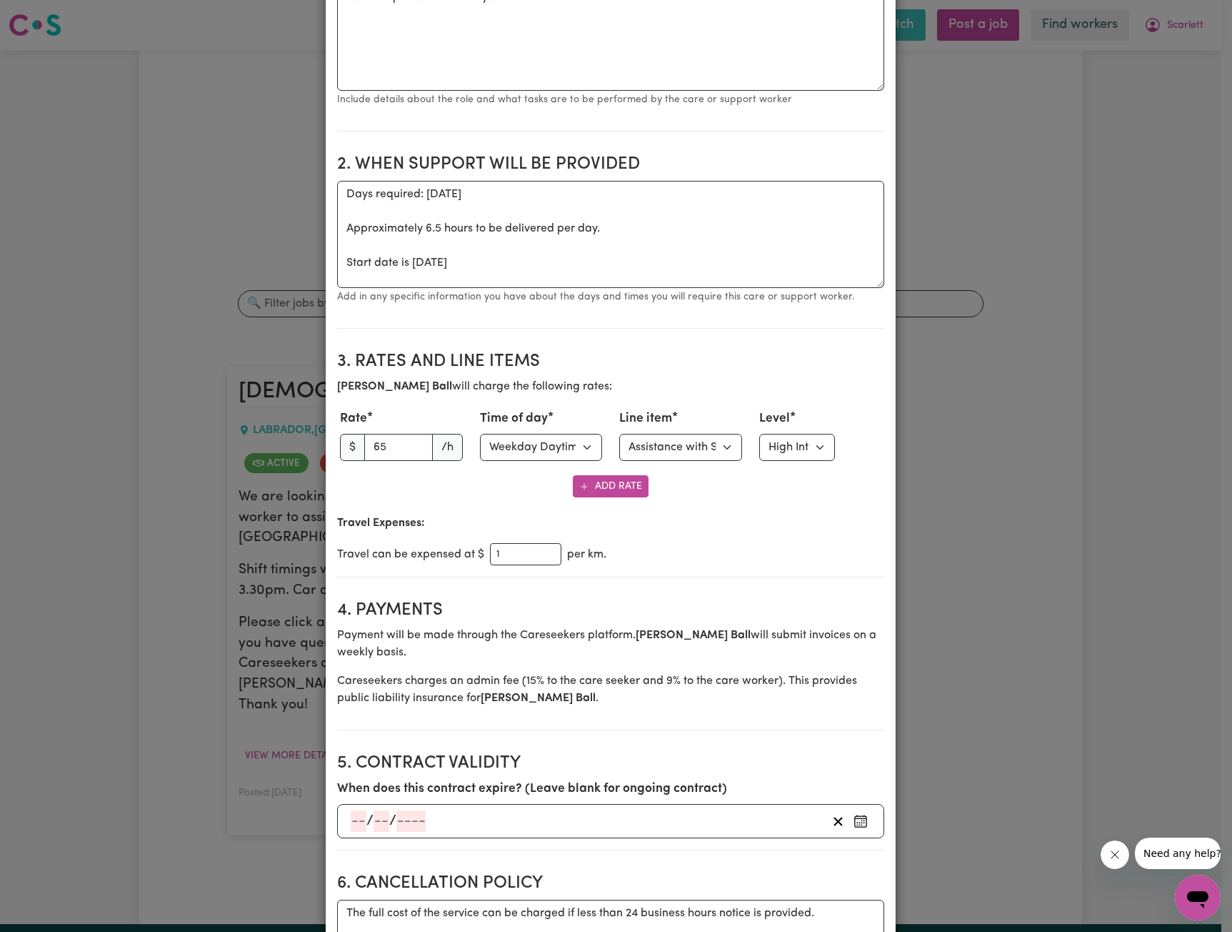
scroll to position [313, 0]
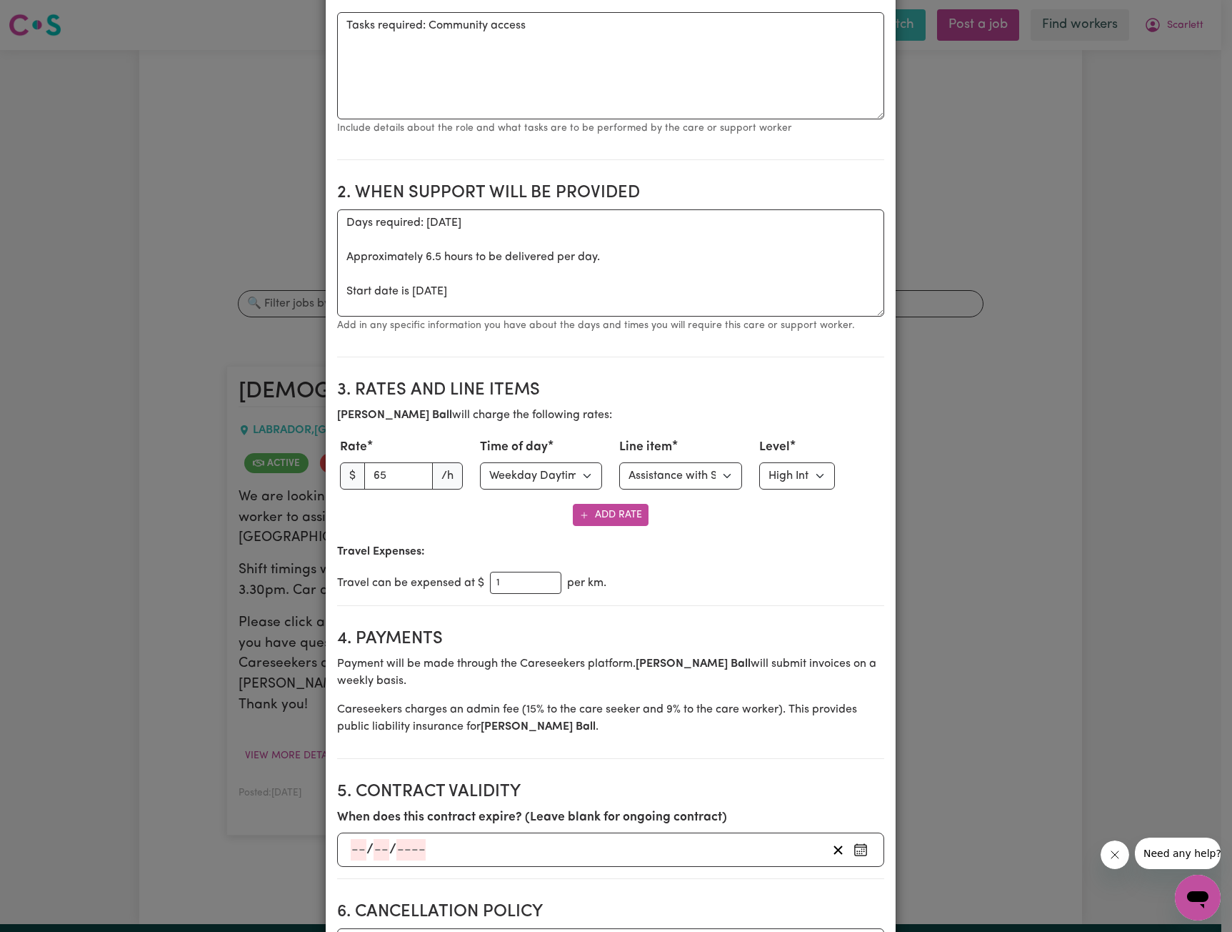
drag, startPoint x: 730, startPoint y: 412, endPoint x: 734, endPoint y: 419, distance: 9.0
click at [732, 414] on p "[PERSON_NAME] will charge the following rates:" at bounding box center [610, 415] width 547 height 17
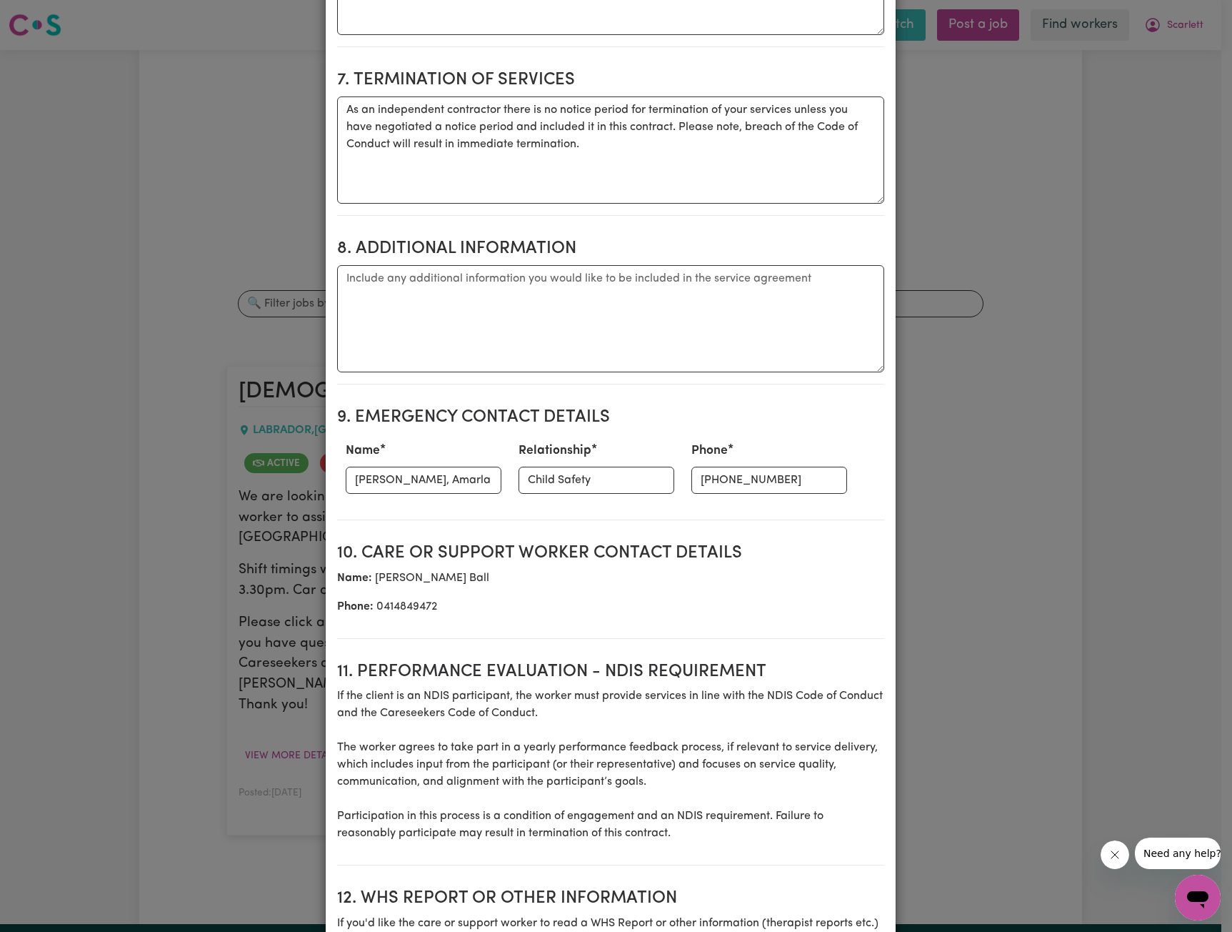
scroll to position [1599, 0]
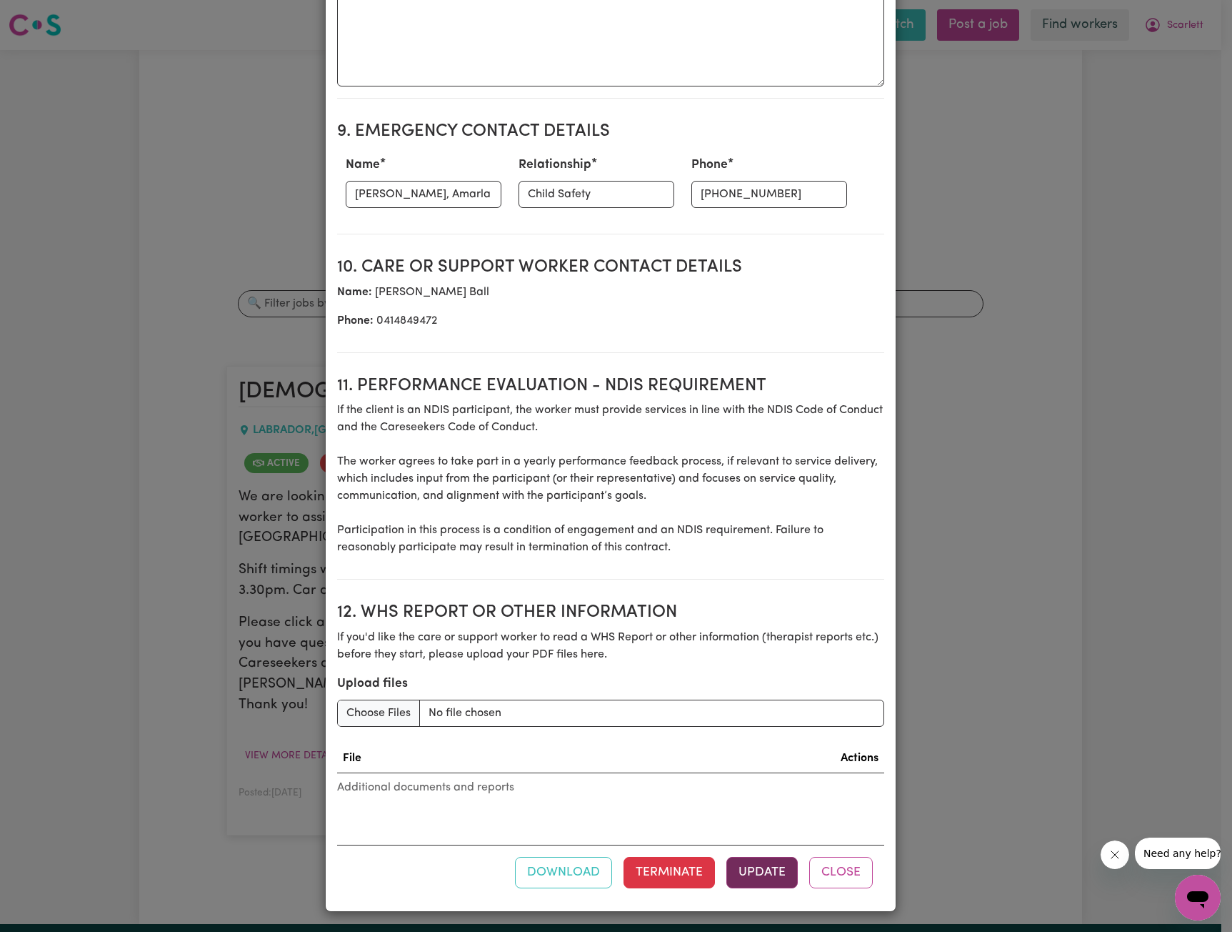
click at [772, 873] on button "Update" at bounding box center [762, 872] width 71 height 31
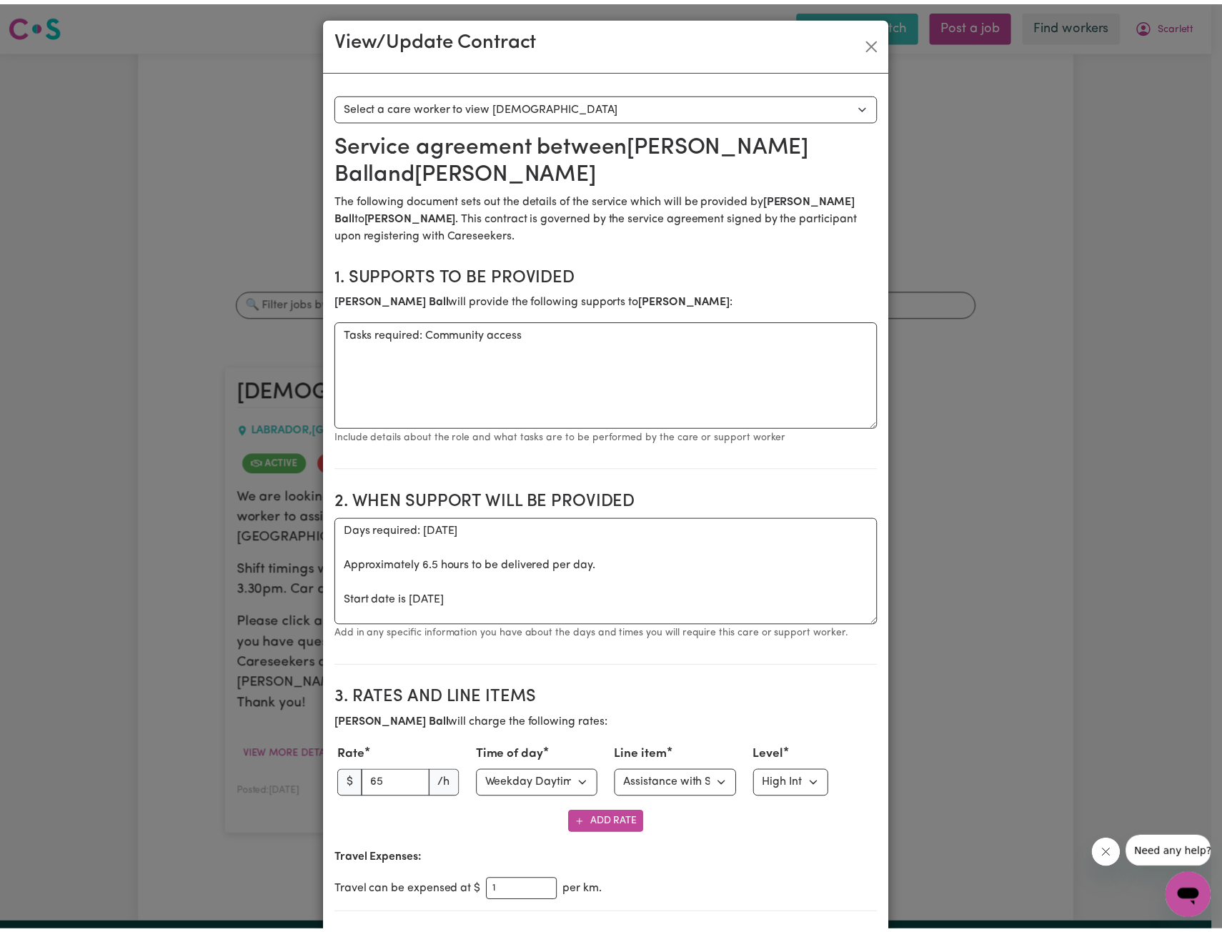
scroll to position [0, 0]
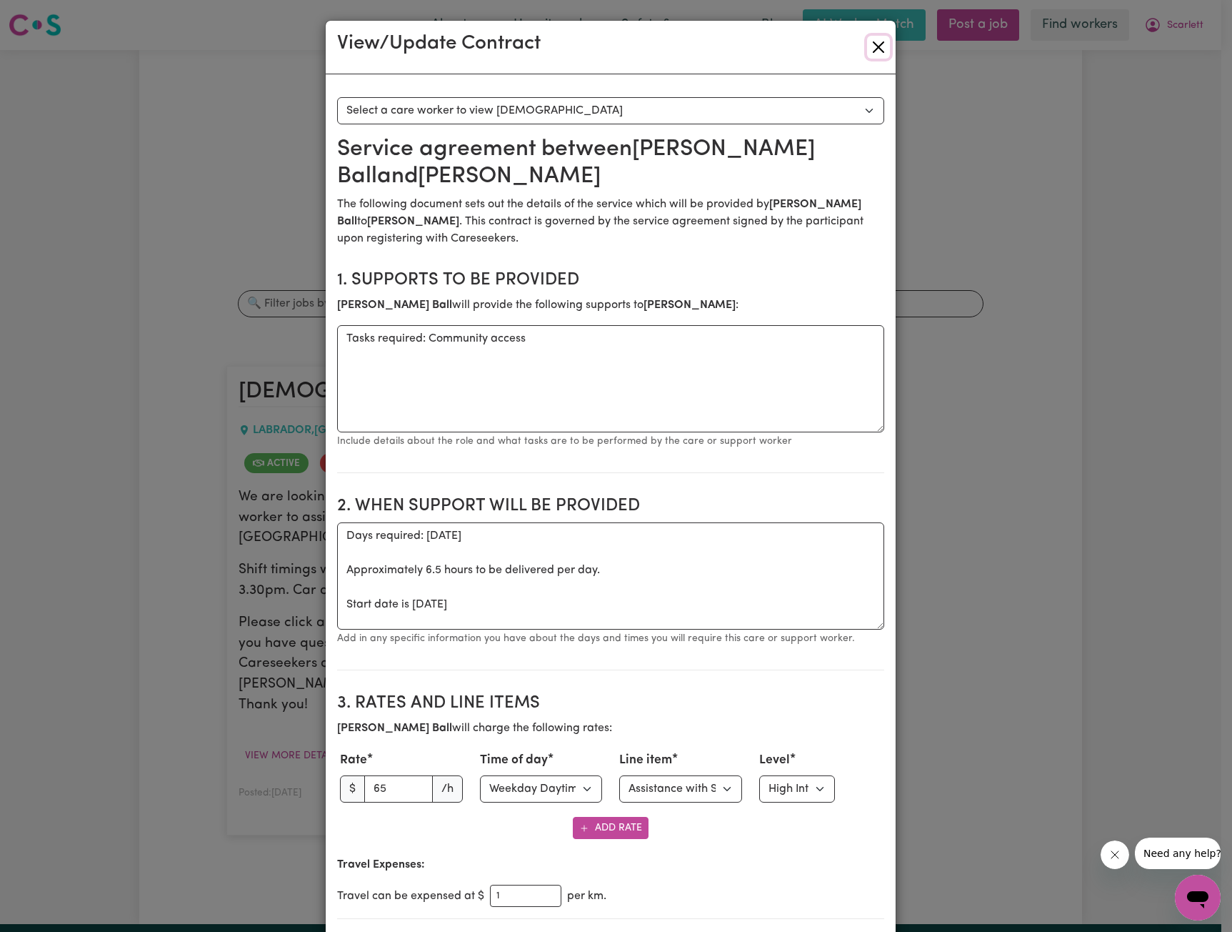
click at [881, 51] on button "Close" at bounding box center [878, 47] width 23 height 23
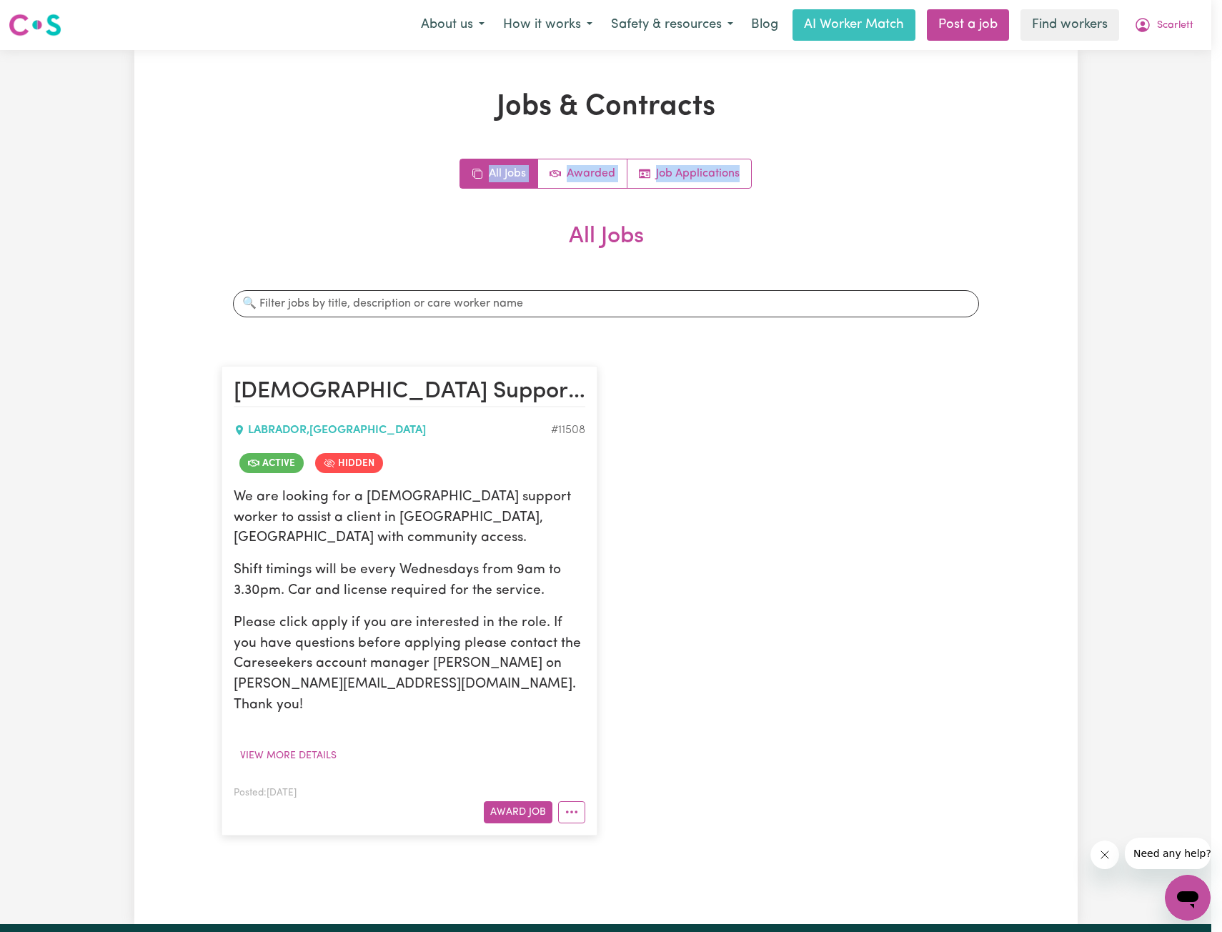
drag, startPoint x: 1065, startPoint y: 128, endPoint x: 1075, endPoint y: 108, distance: 22.1
click at [1070, 116] on div "Jobs & Contracts All Jobs Awarded Job Applications All Jobs Search jobs [DEMOGR…" at bounding box center [605, 487] width 943 height 794
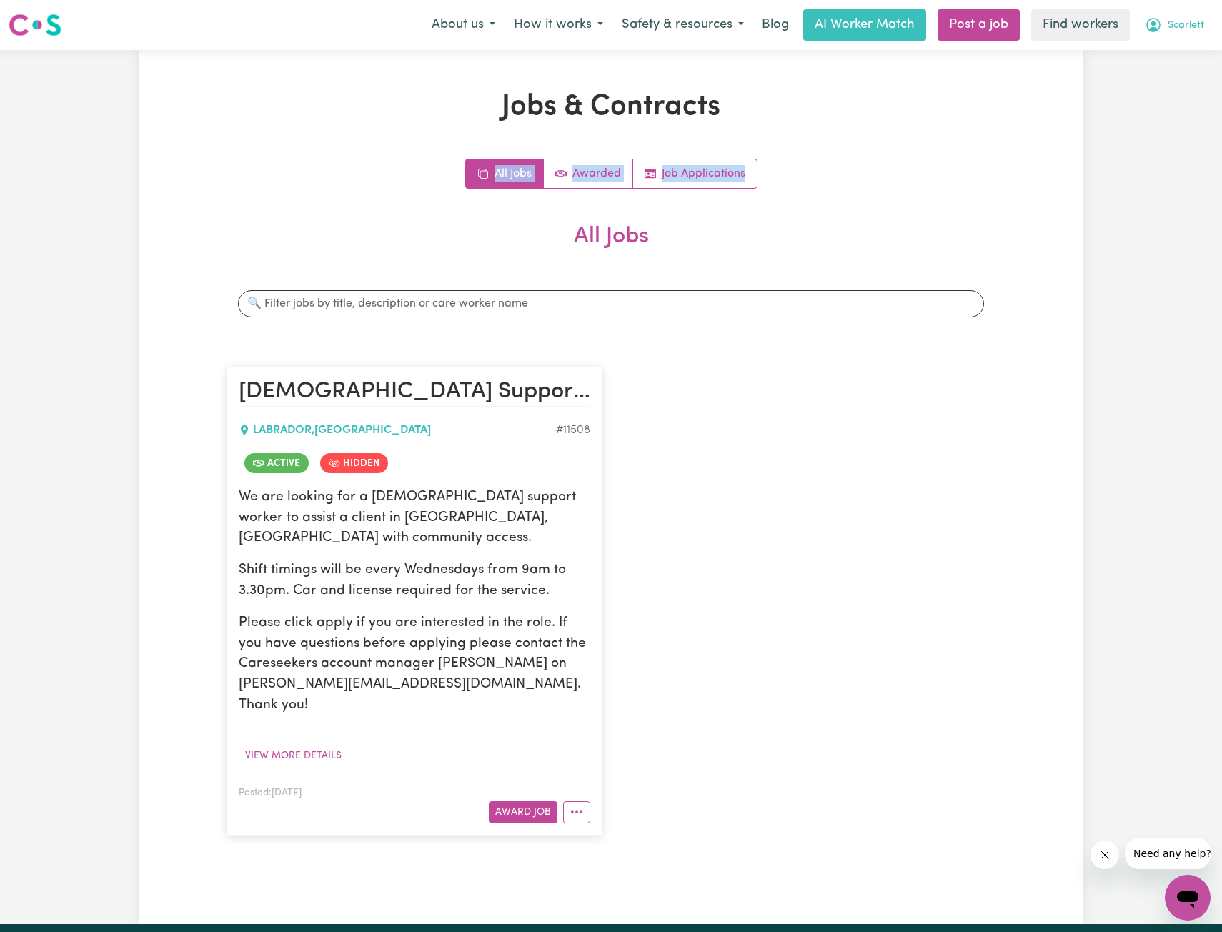
click at [1205, 26] on button "Scarlett" at bounding box center [1174, 25] width 78 height 30
click at [1185, 32] on span "Scarlett" at bounding box center [1185, 26] width 36 height 16
click at [1185, 26] on span "Scarlett" at bounding box center [1185, 26] width 36 height 16
click at [1148, 78] on link "Logout" at bounding box center [1156, 82] width 113 height 27
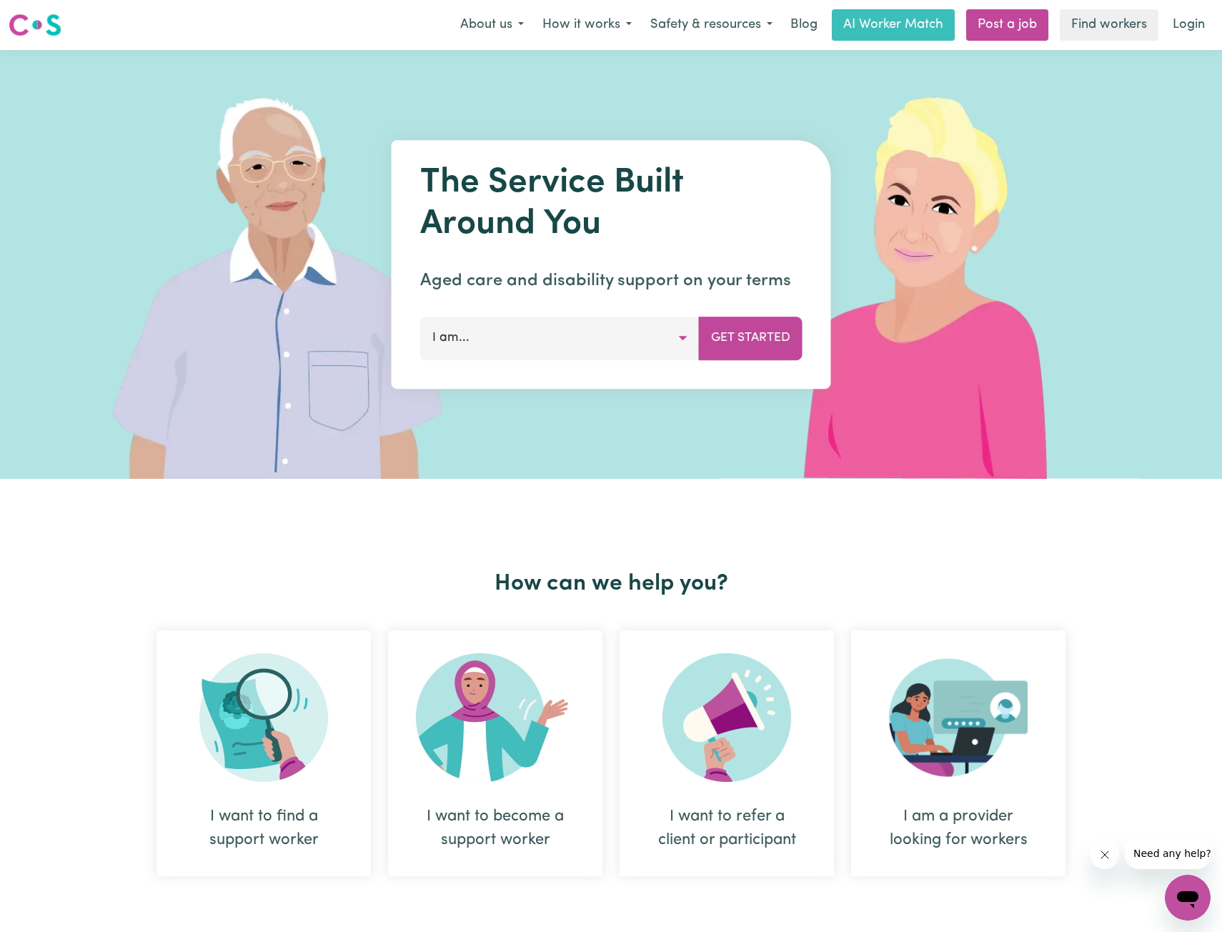
click at [1177, 4] on nav "Menu About us How it works Safety & resources Blog AI Worker Match Post a job F…" at bounding box center [611, 25] width 1222 height 50
click at [1181, 21] on link "Login" at bounding box center [1188, 24] width 49 height 31
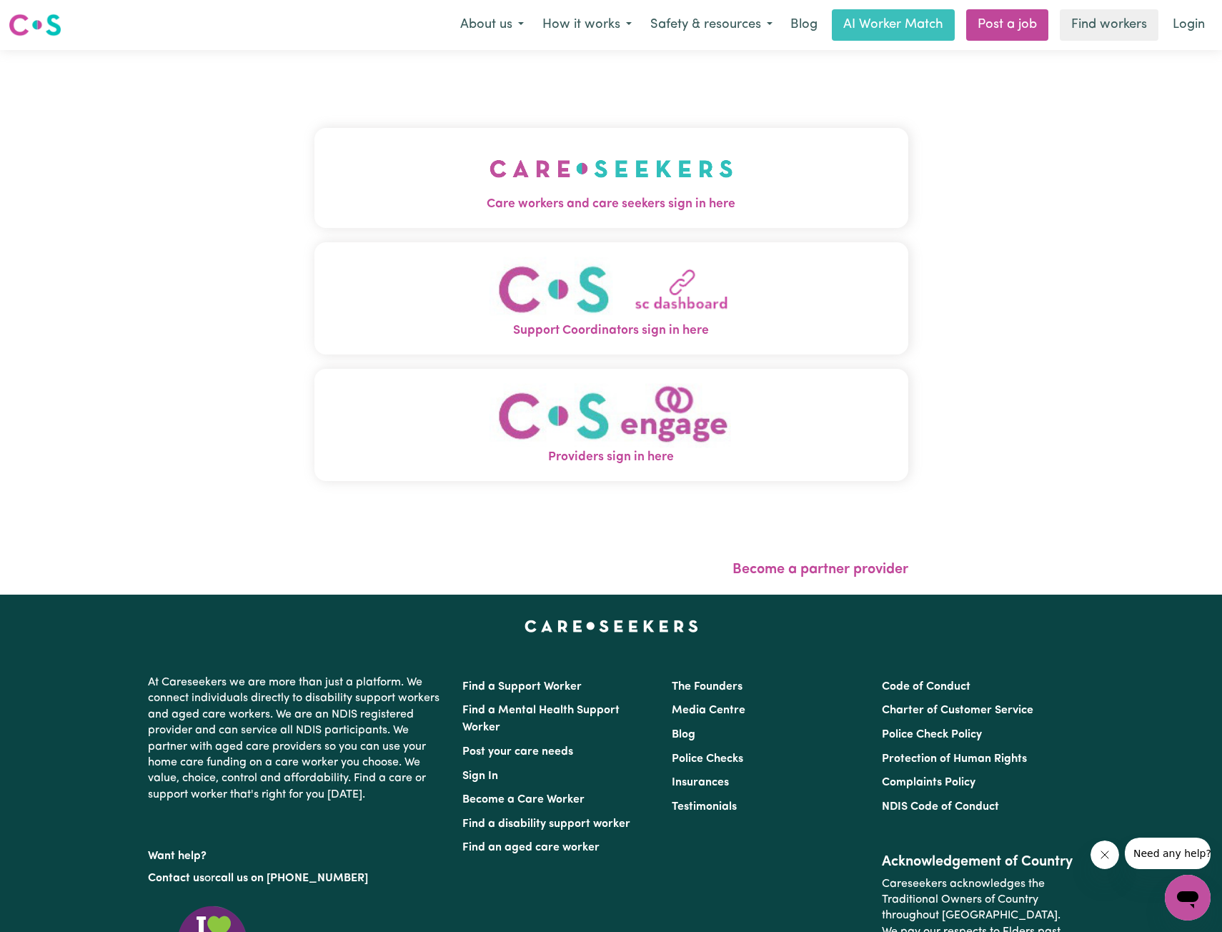
click at [491, 123] on div "Care workers and care seekers sign in here Support Coordinators sign in here Pr…" at bounding box center [611, 312] width 594 height 466
click at [499, 166] on img "Care workers and care seekers sign in here" at bounding box center [611, 168] width 244 height 53
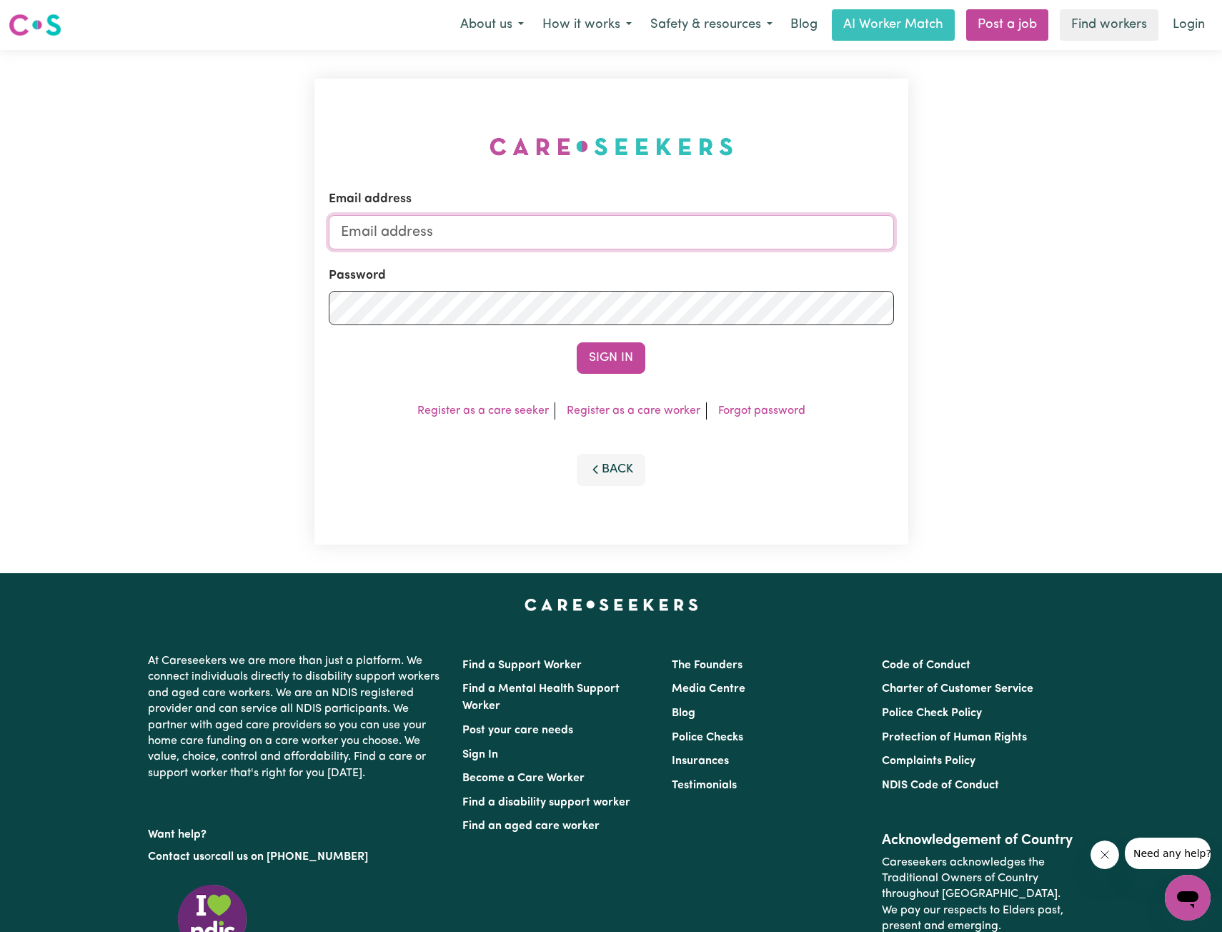
click at [595, 242] on input "Email address" at bounding box center [611, 232] width 565 height 34
drag, startPoint x: 414, startPoint y: 231, endPoint x: 763, endPoint y: 269, distance: 350.7
click at [759, 254] on form "Email address [EMAIL_ADDRESS][PERSON_NAME][DOMAIN_NAME] Password Sign In" at bounding box center [611, 282] width 565 height 184
type input "superuser~[PERSON_NAME][EMAIL_ADDRESS][DOMAIN_NAME]"
drag, startPoint x: 659, startPoint y: 343, endPoint x: 646, endPoint y: 349, distance: 14.1
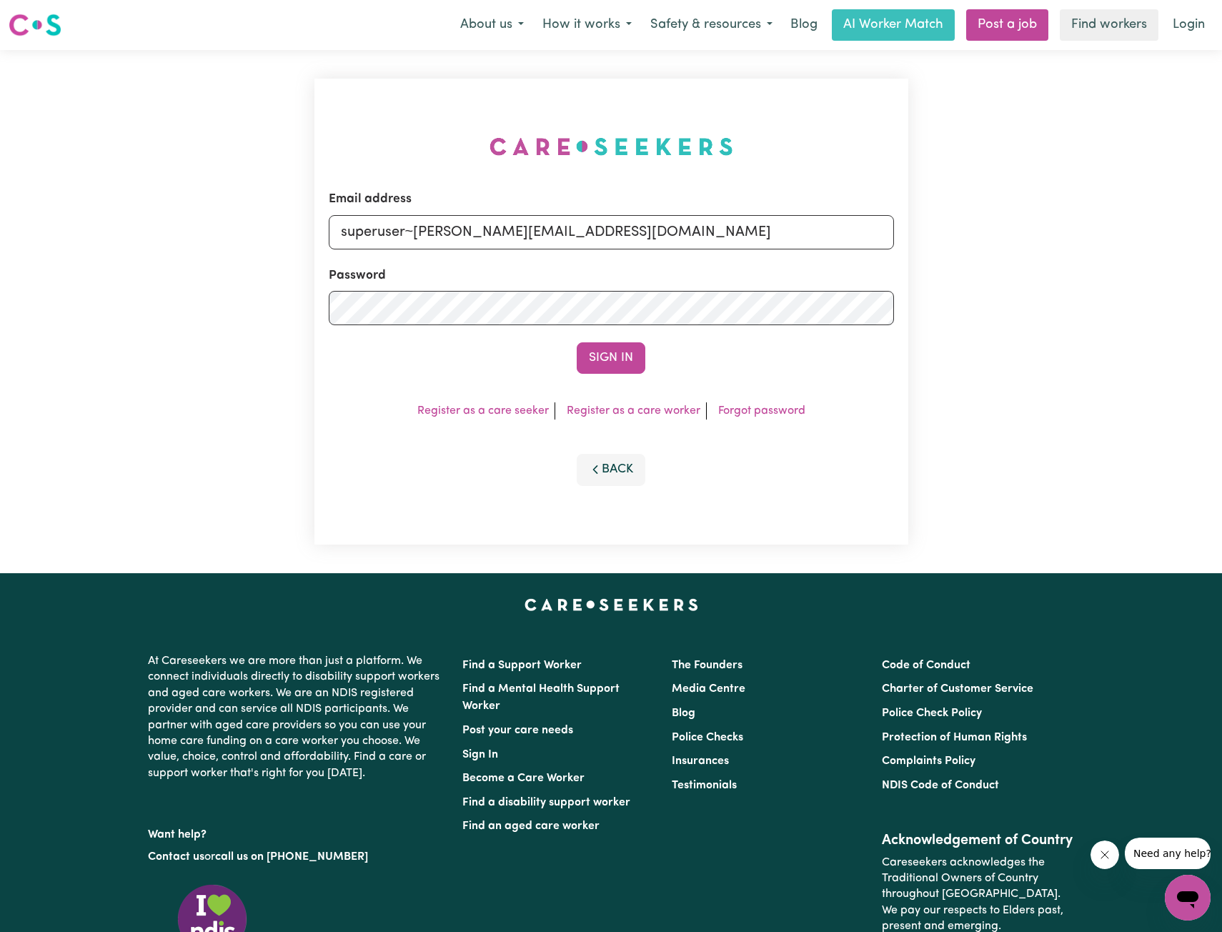
click at [659, 343] on div "Sign In" at bounding box center [611, 357] width 565 height 31
click at [612, 354] on button "Sign In" at bounding box center [611, 357] width 69 height 31
